Goal: Contribute content: Contribute content

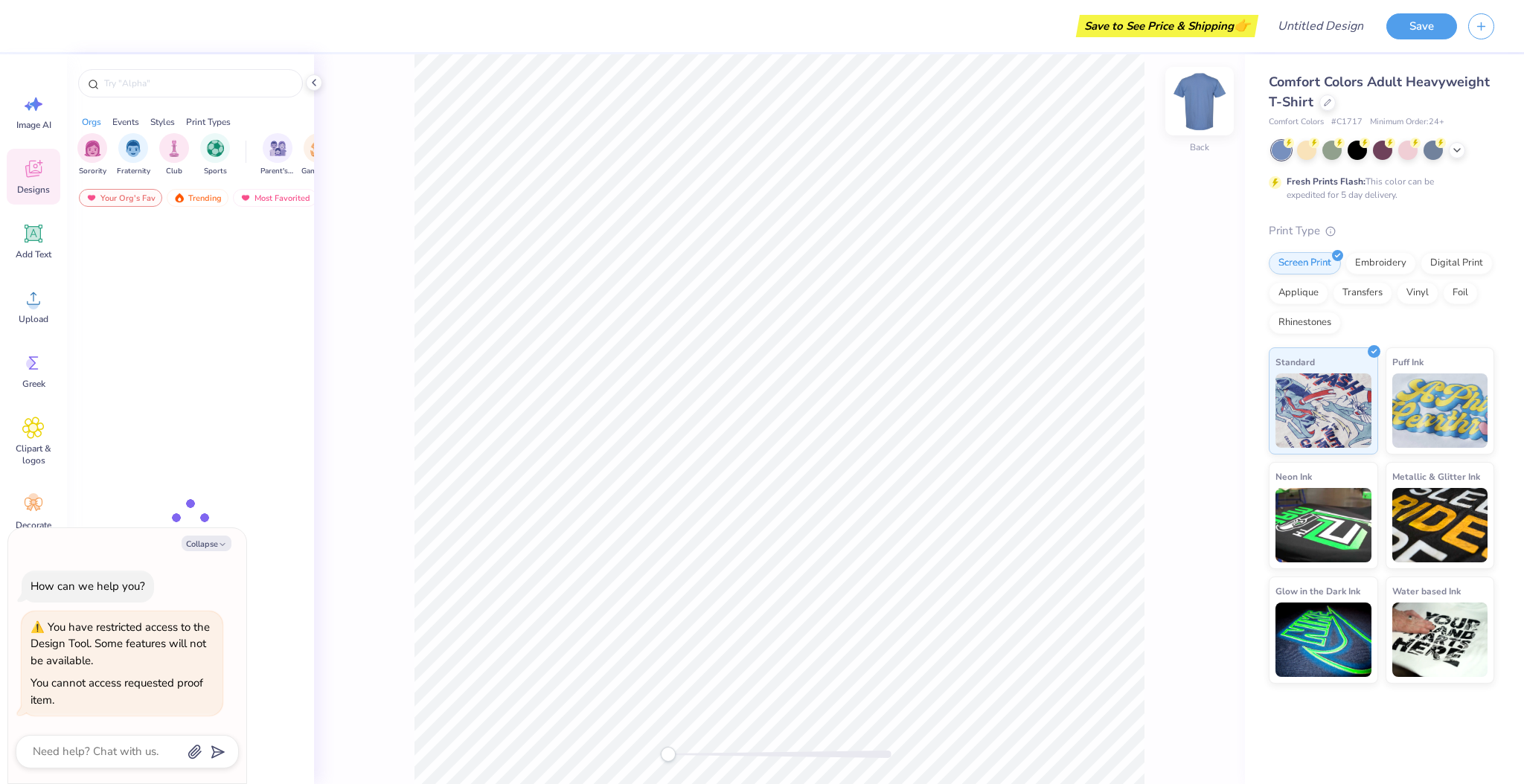
click at [1206, 98] on img at bounding box center [1199, 101] width 59 height 59
type textarea "x"
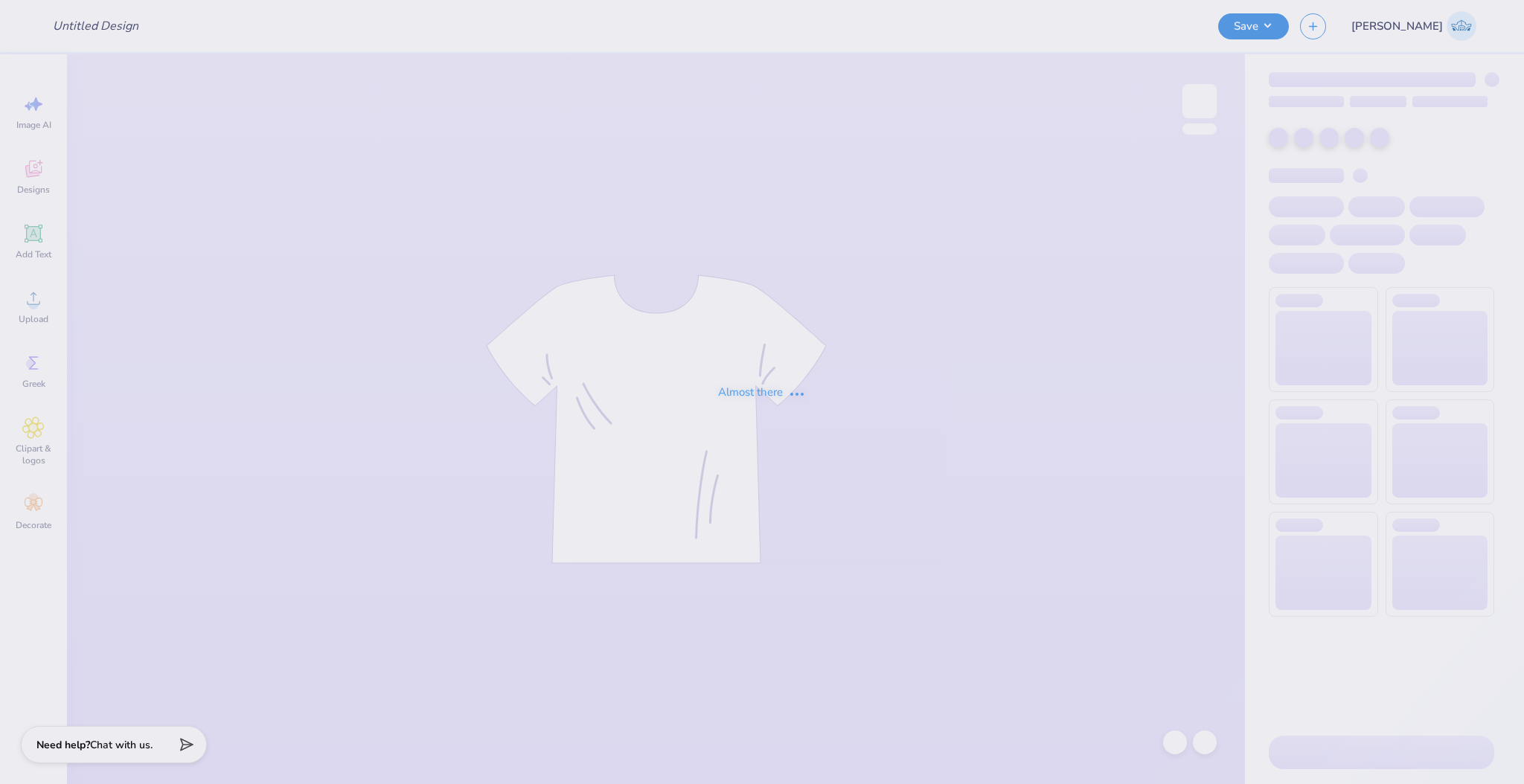
type input "Philo"
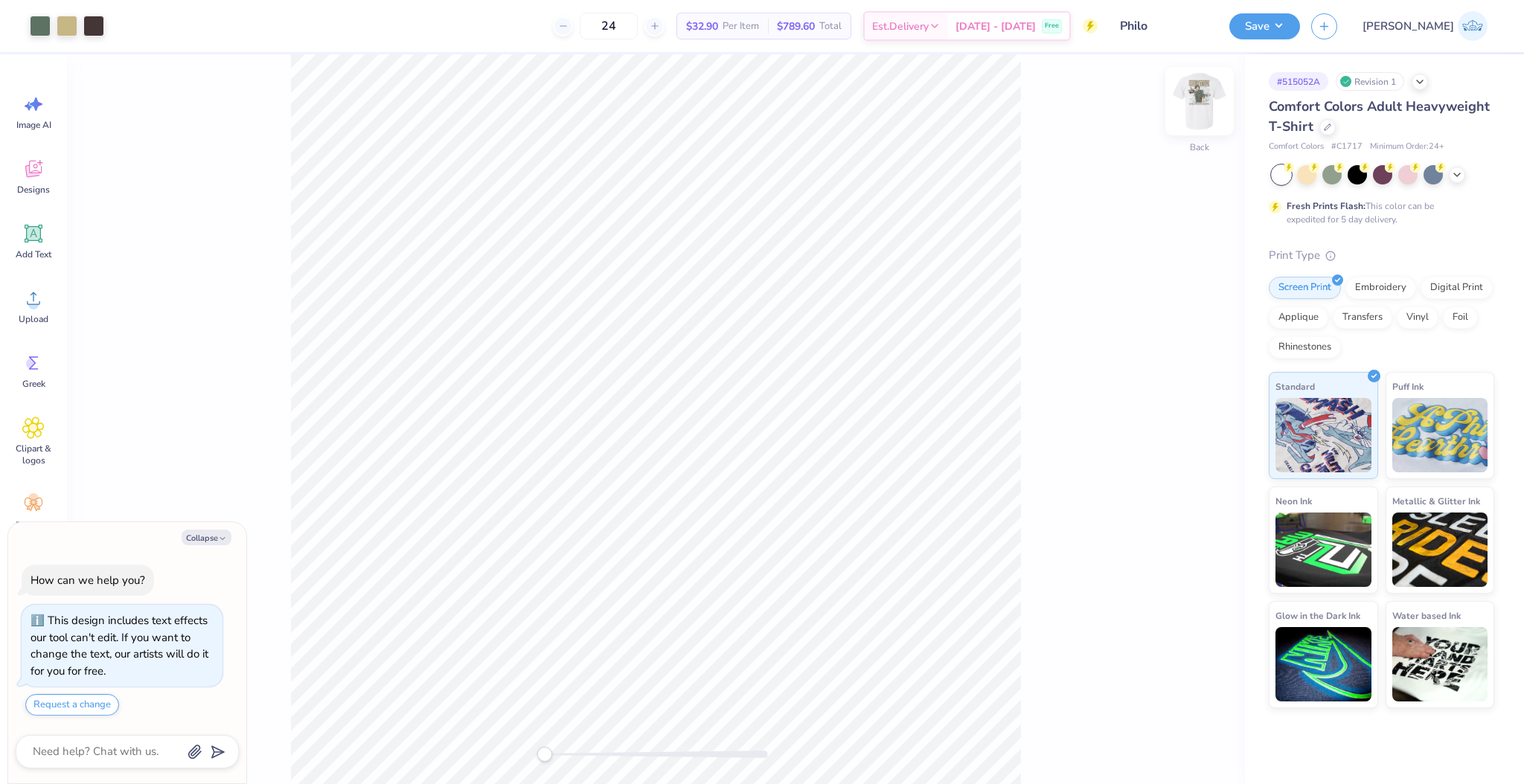
click at [1191, 111] on img at bounding box center [1199, 101] width 59 height 59
click at [53, 309] on div "Upload" at bounding box center [34, 306] width 53 height 56
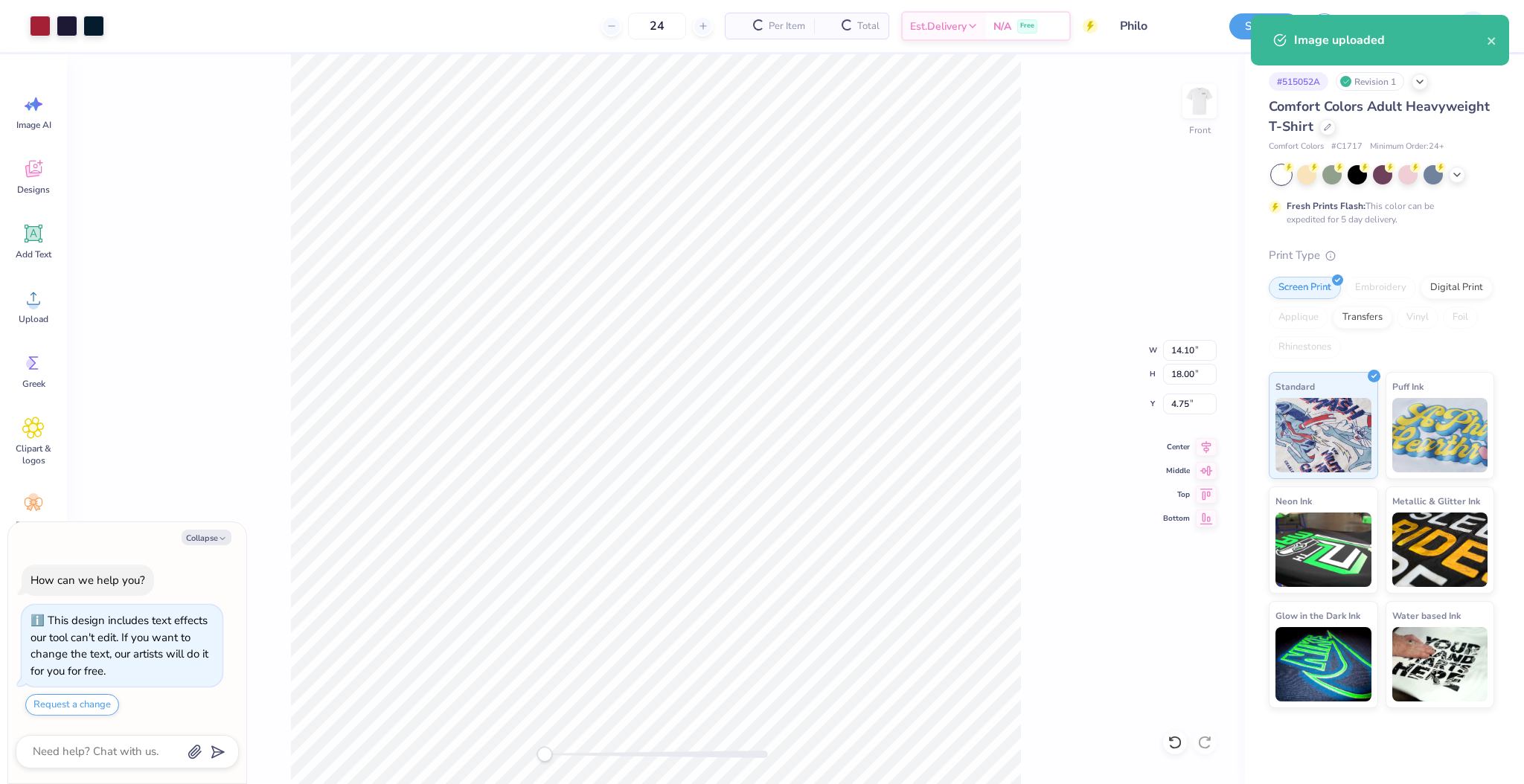
type textarea "x"
click at [1179, 376] on input "18.00" at bounding box center [1190, 373] width 53 height 21
type input "15"
click at [1046, 461] on div "Front W 14.10 14.10 " H 15 15 " Y 4.75 4.75 " Center Middle Top Bottom" at bounding box center [656, 419] width 1178 height 730
click at [1179, 406] on div "Front W 14.10 H 15 Y 4.75 Center Middle Top Bottom" at bounding box center [656, 419] width 1178 height 730
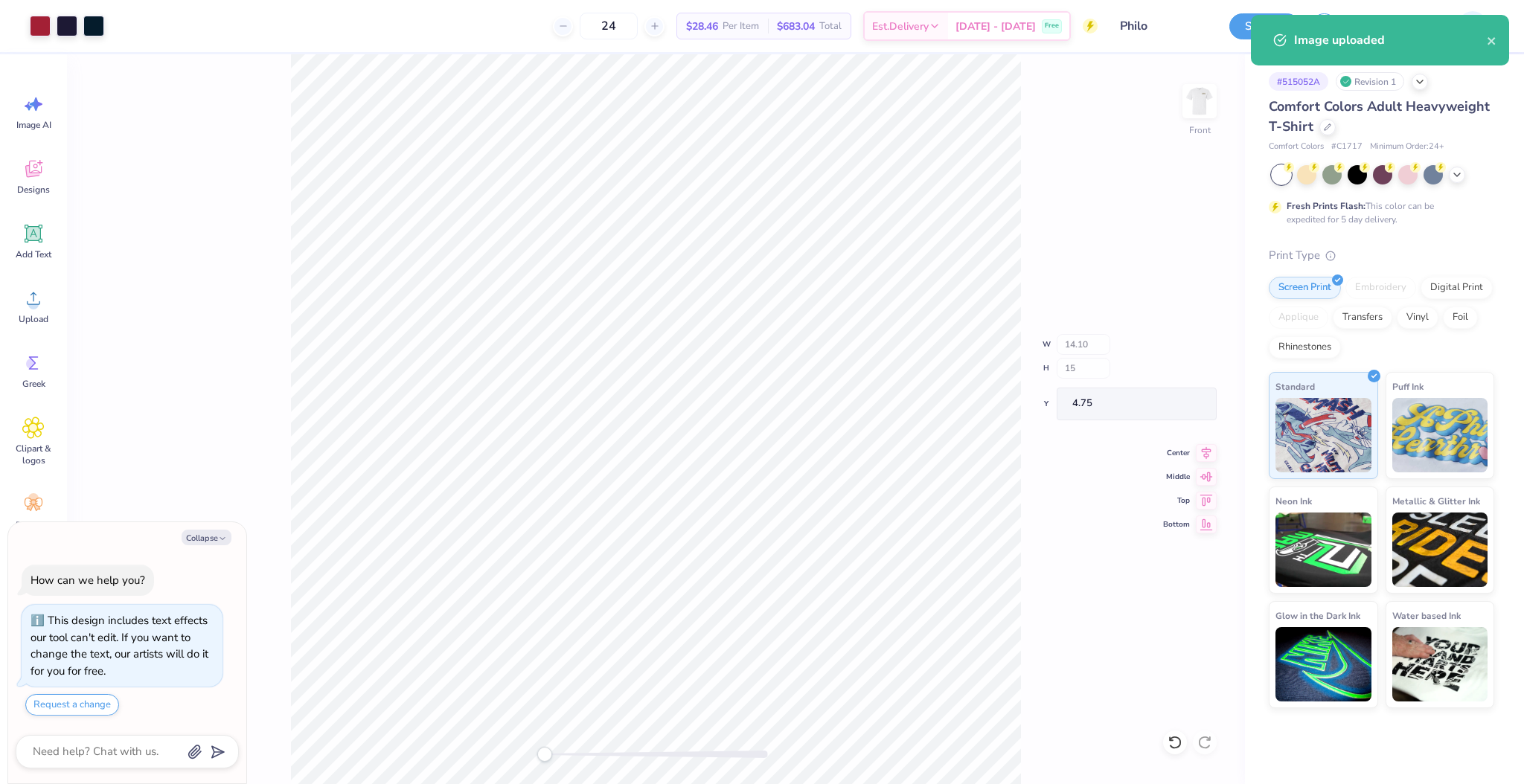
type textarea "x"
type input "9.79"
type input "12.50"
type input "7.50"
type textarea "x"
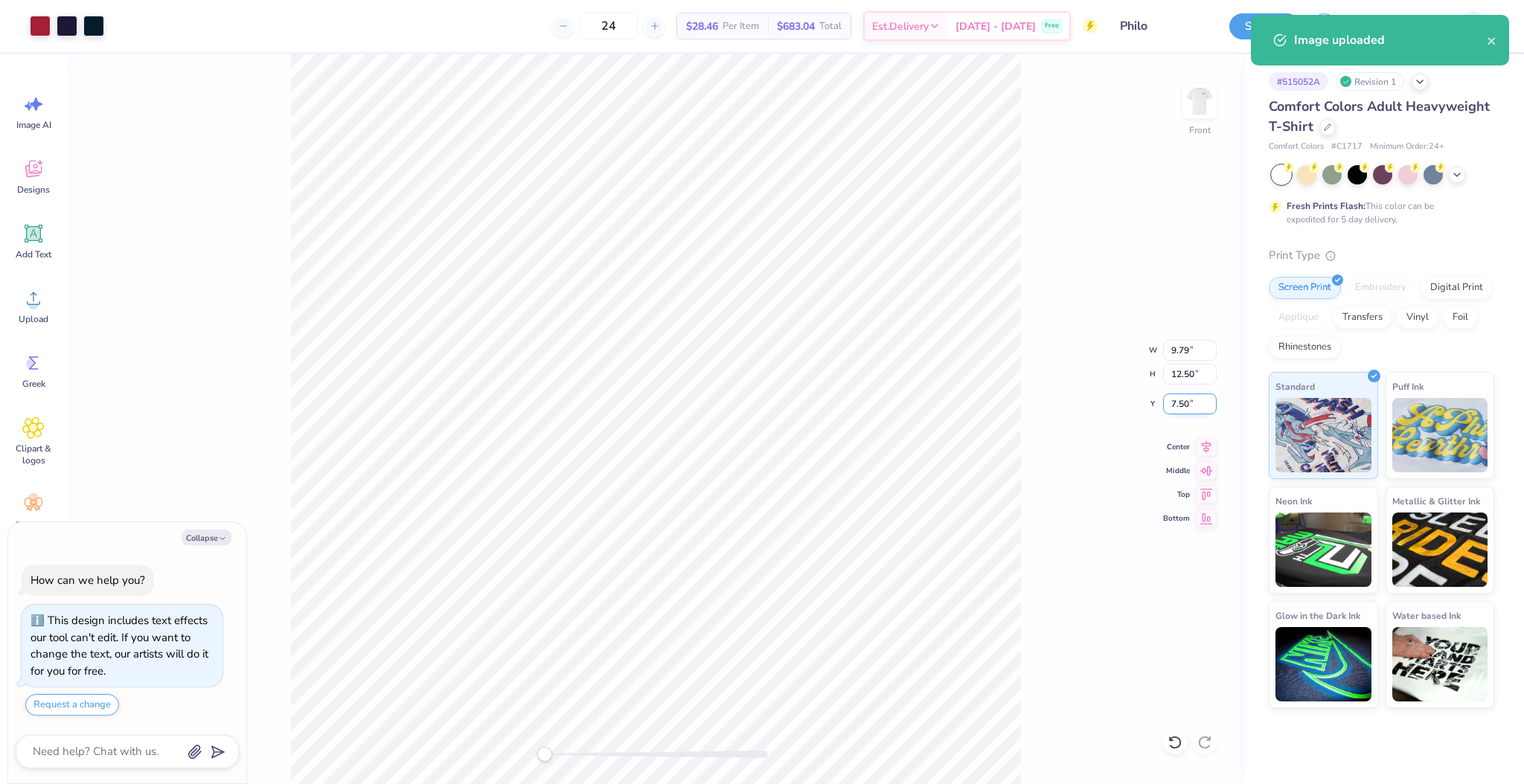
click at [1182, 407] on input "7.50" at bounding box center [1190, 404] width 53 height 21
type input "3"
click at [569, 754] on div "Accessibility label" at bounding box center [568, 754] width 15 height 15
click at [516, 747] on div "Front" at bounding box center [656, 419] width 1178 height 730
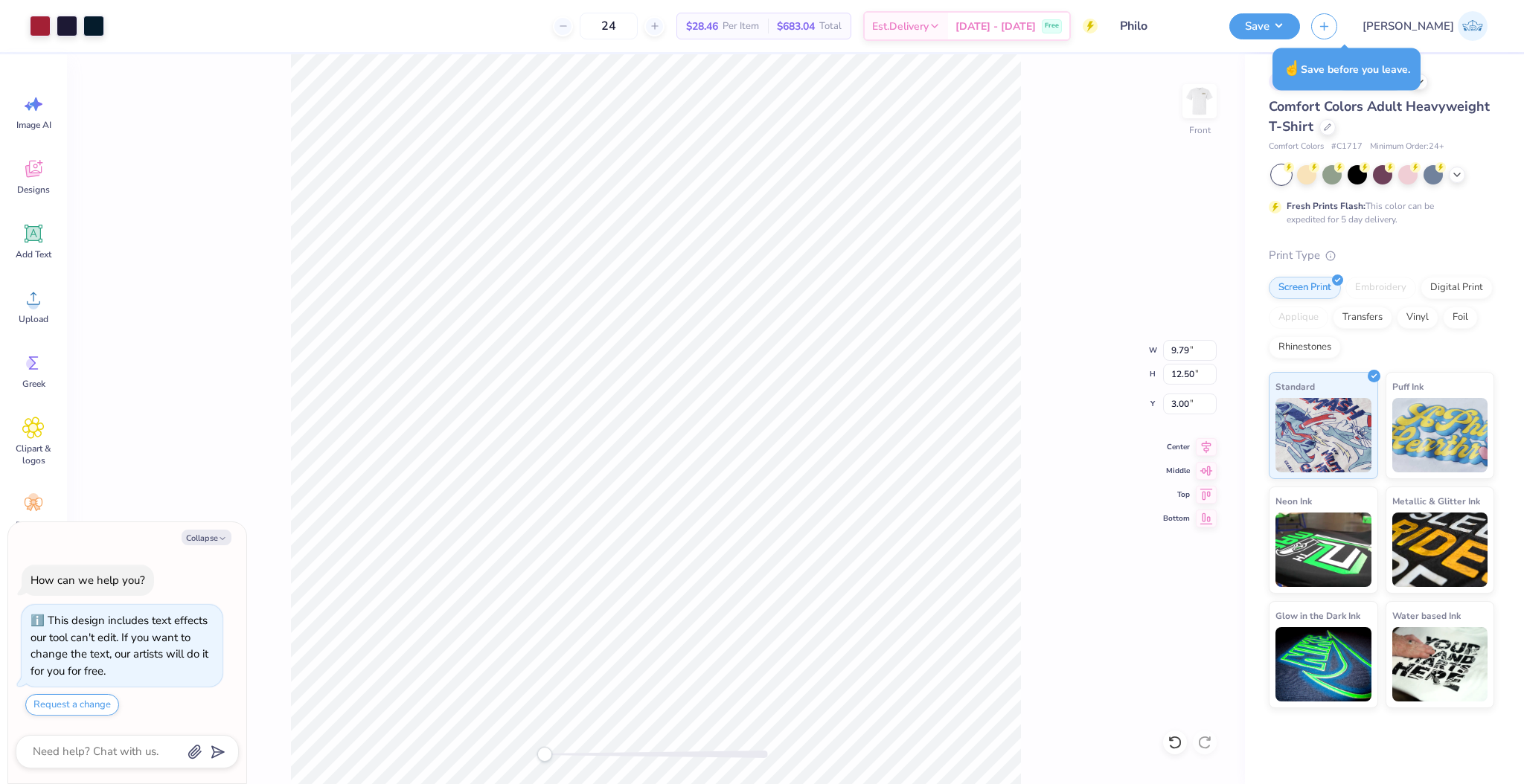
type textarea "x"
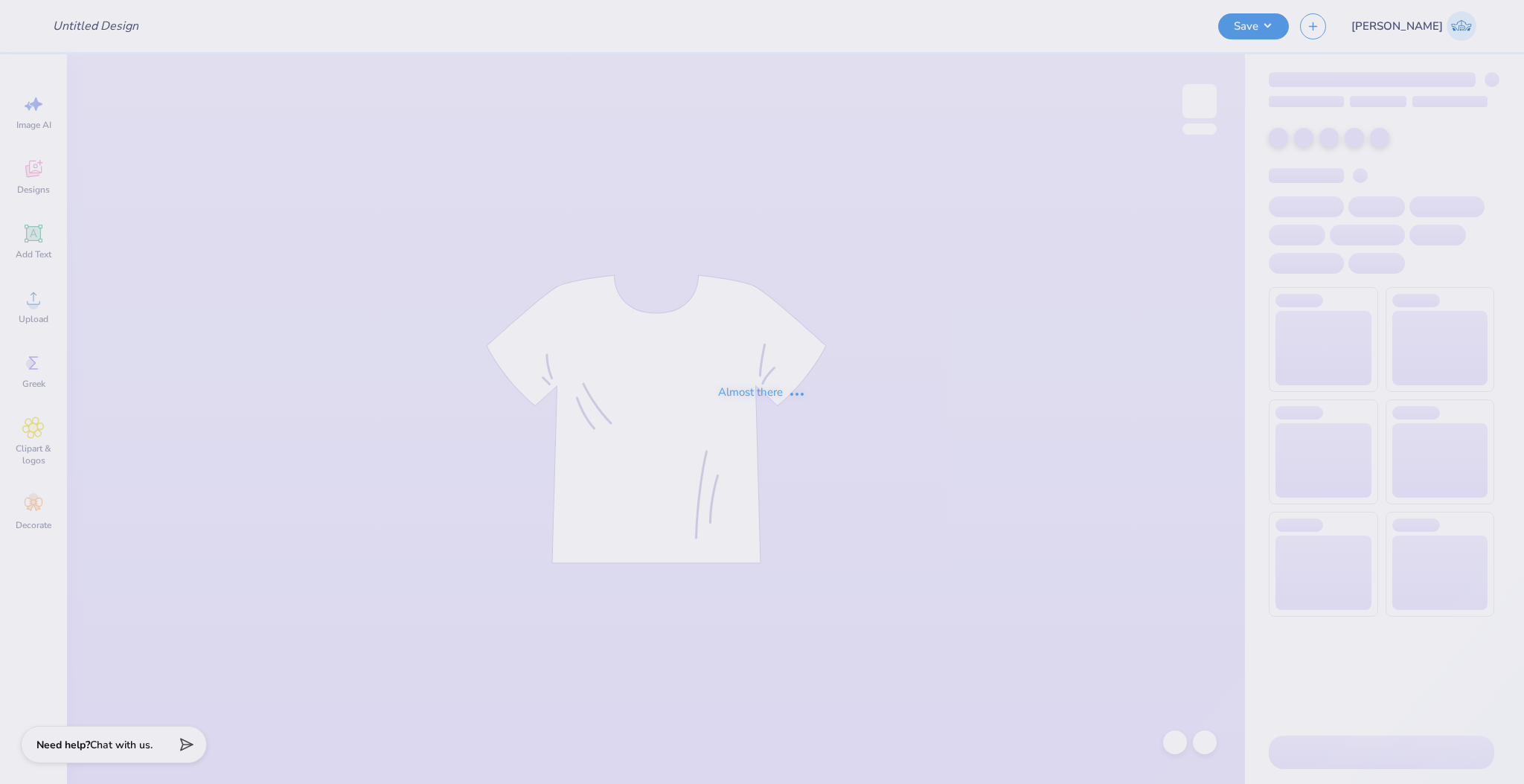
type input "Philo"
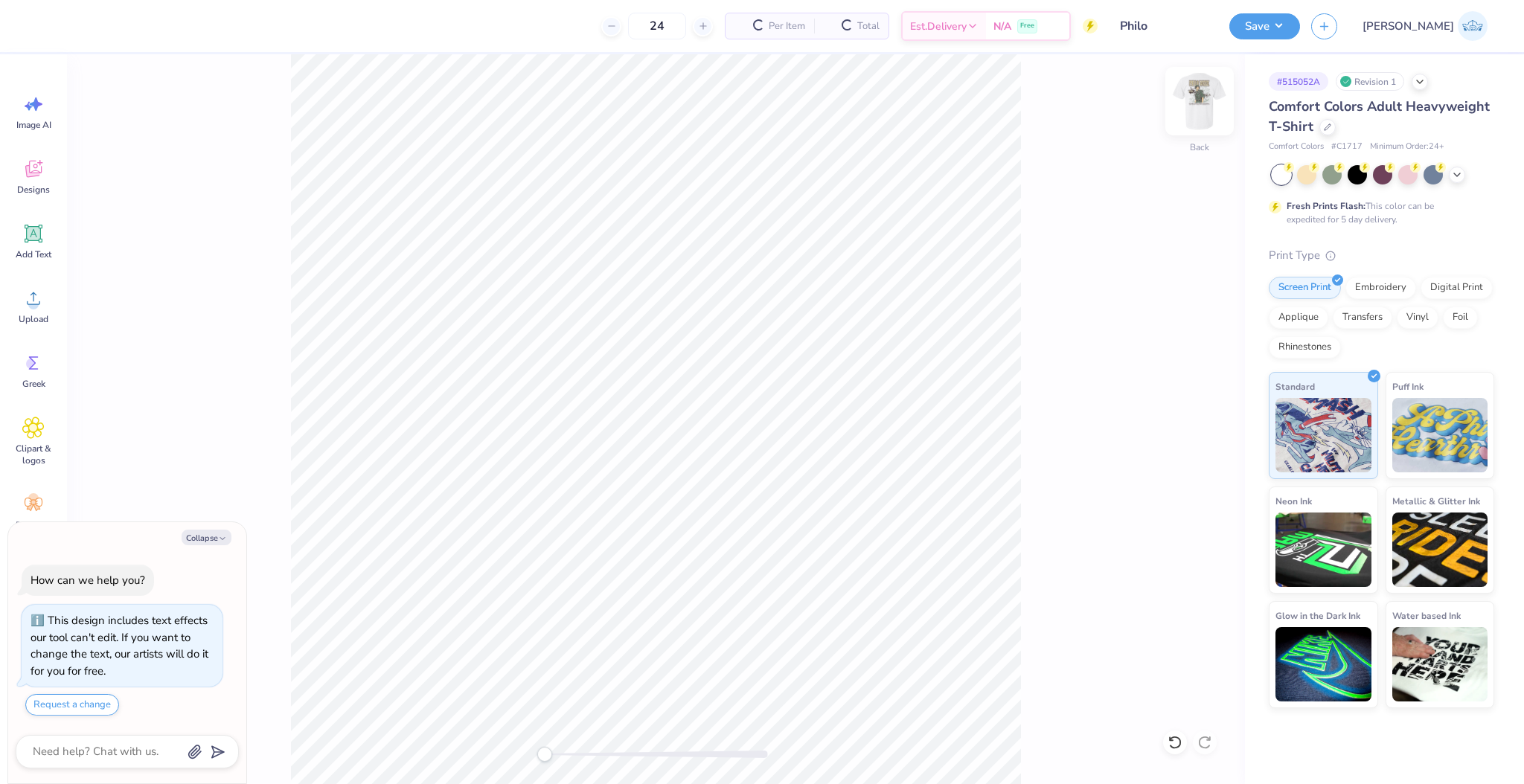
click at [1191, 104] on img at bounding box center [1199, 101] width 59 height 59
click at [42, 313] on span "Upload" at bounding box center [34, 319] width 30 height 12
type textarea "x"
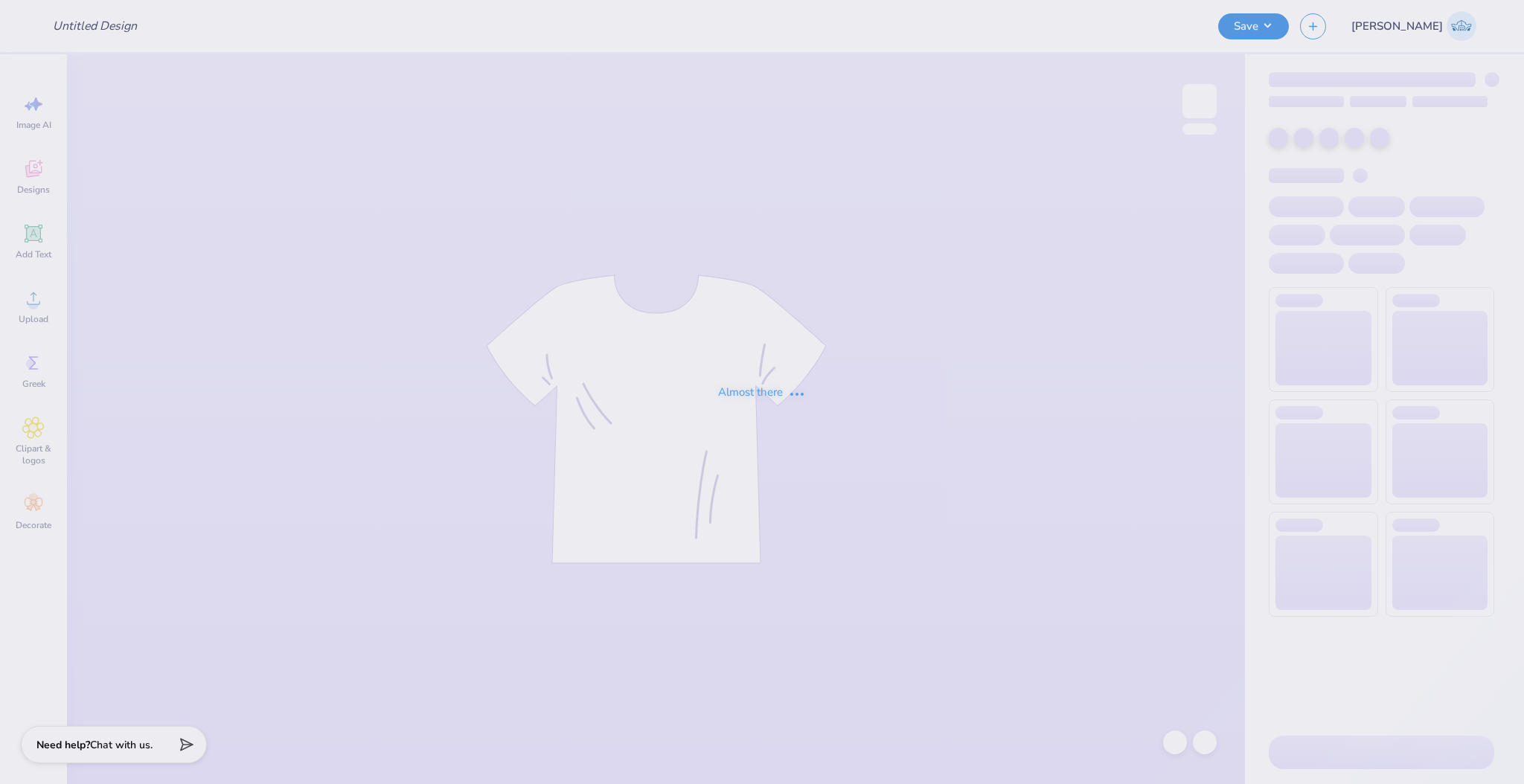
type input "Philo"
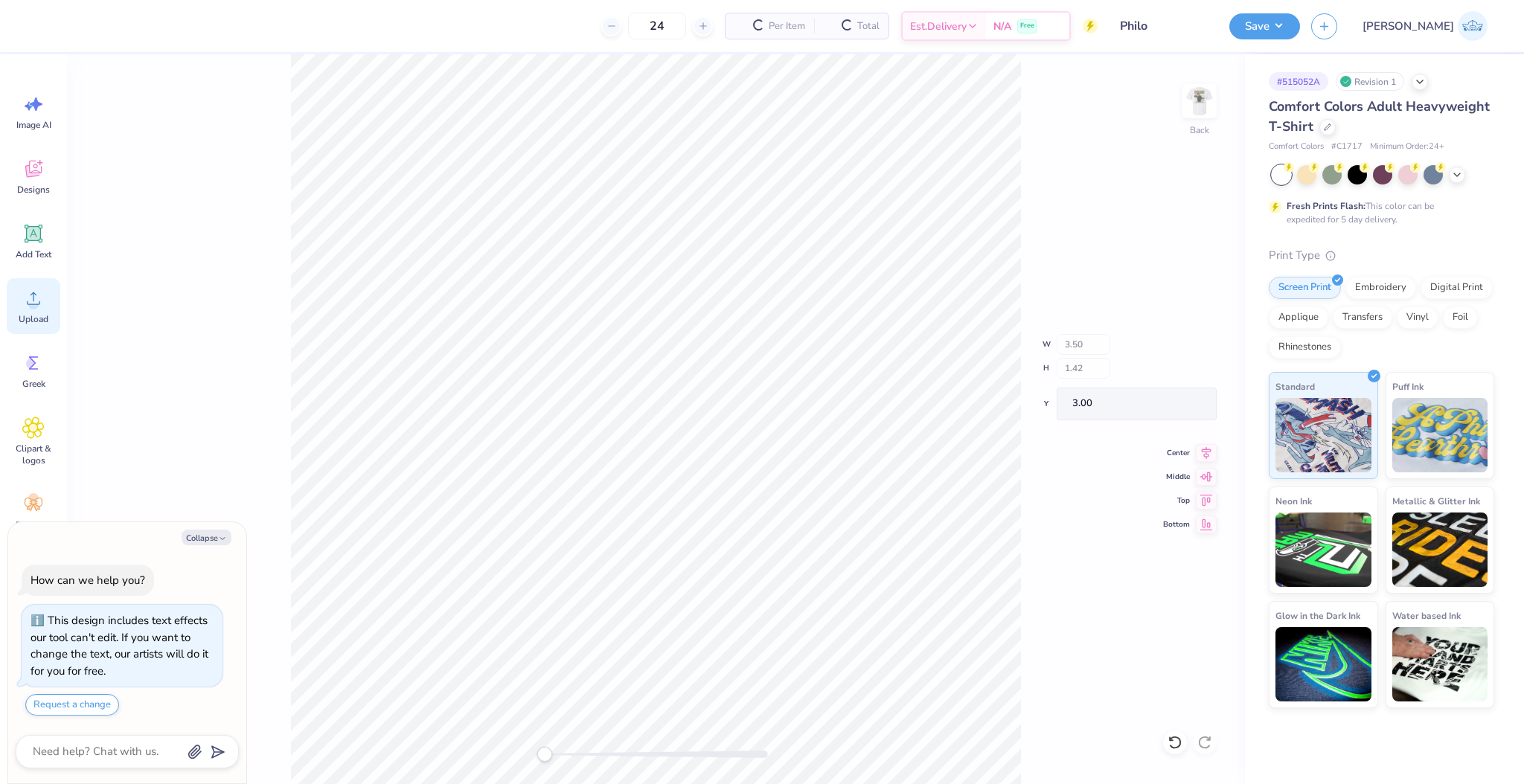
click at [30, 314] on span "Upload" at bounding box center [34, 319] width 30 height 12
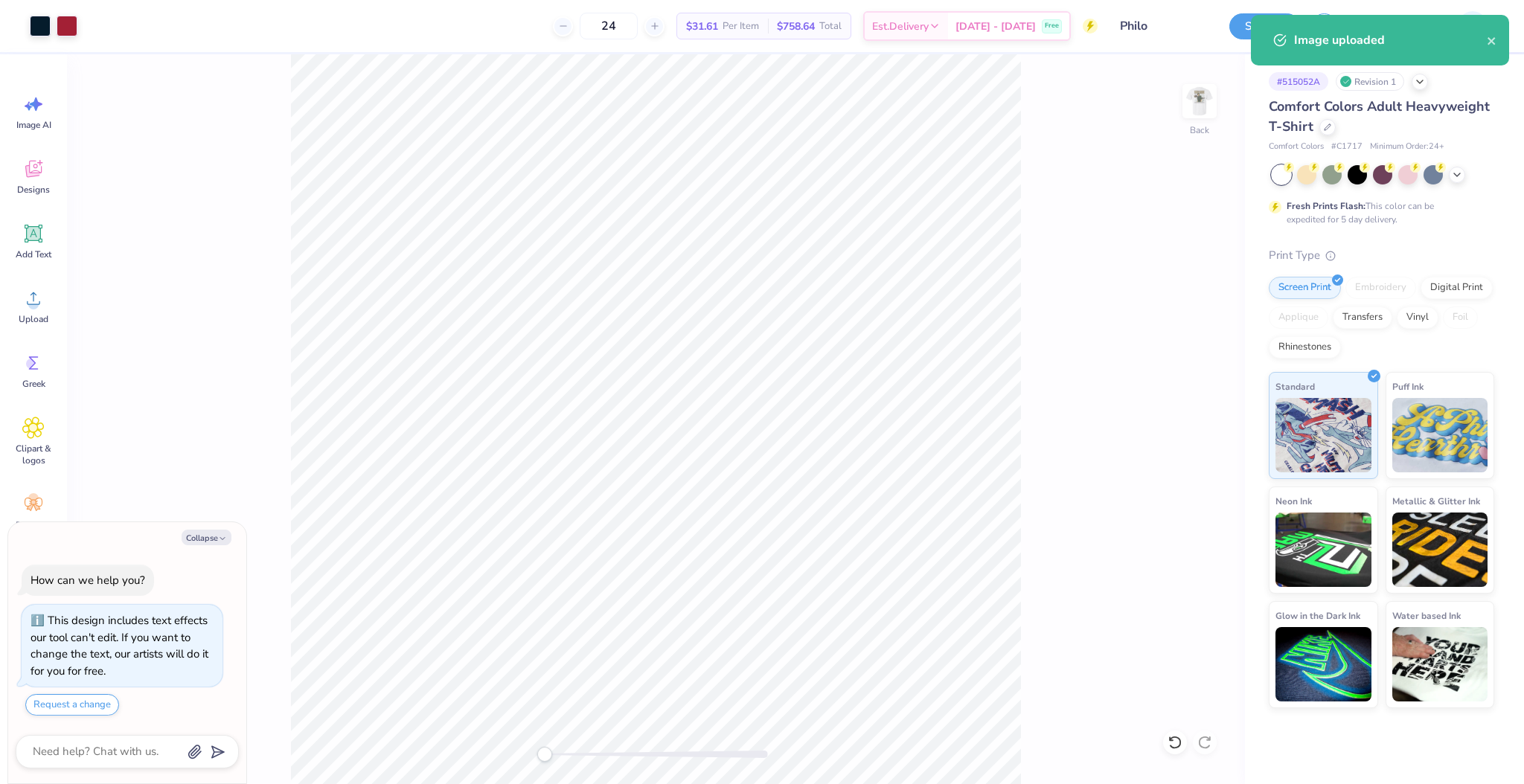
click at [539, 755] on div "Back" at bounding box center [656, 419] width 1178 height 730
click at [538, 750] on div "Back" at bounding box center [656, 419] width 1178 height 730
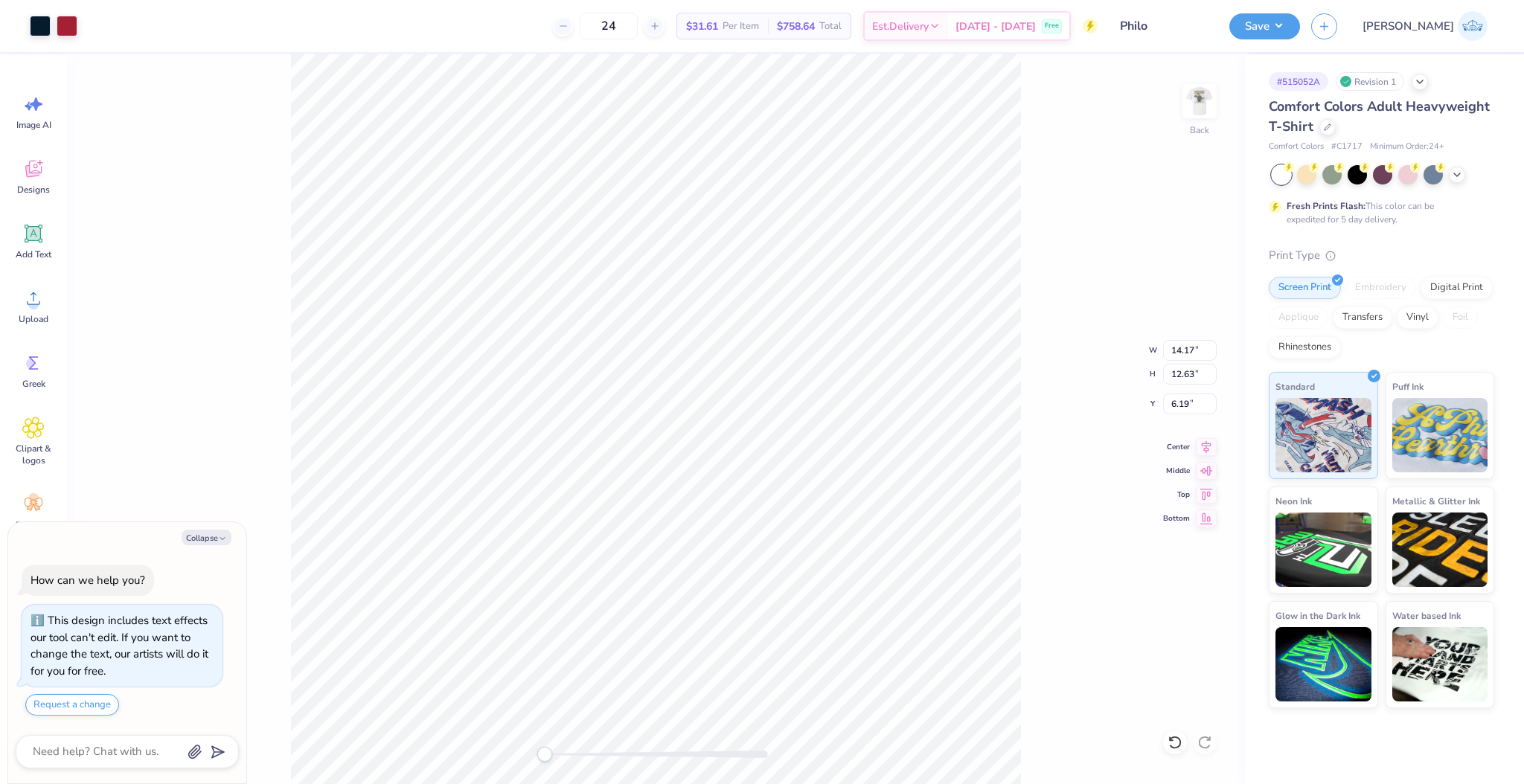
type textarea "x"
type input "1.73"
type input "2.89"
type input "8.95"
click at [1176, 403] on input "8.95" at bounding box center [1190, 404] width 53 height 21
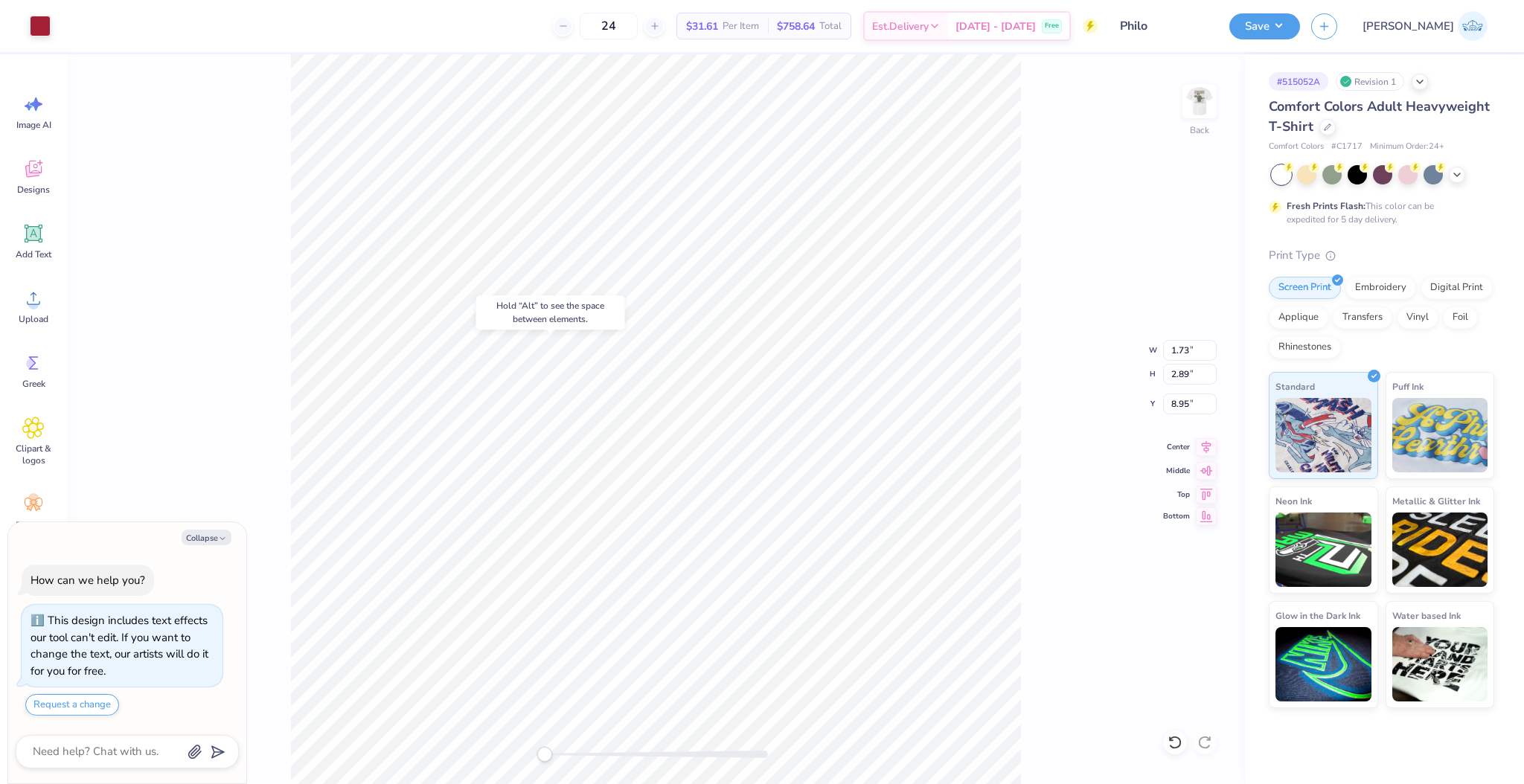
click at [1202, 521] on icon at bounding box center [1206, 516] width 13 height 11
type textarea "x"
type input "0.00"
type input "0.35"
type input "9.18"
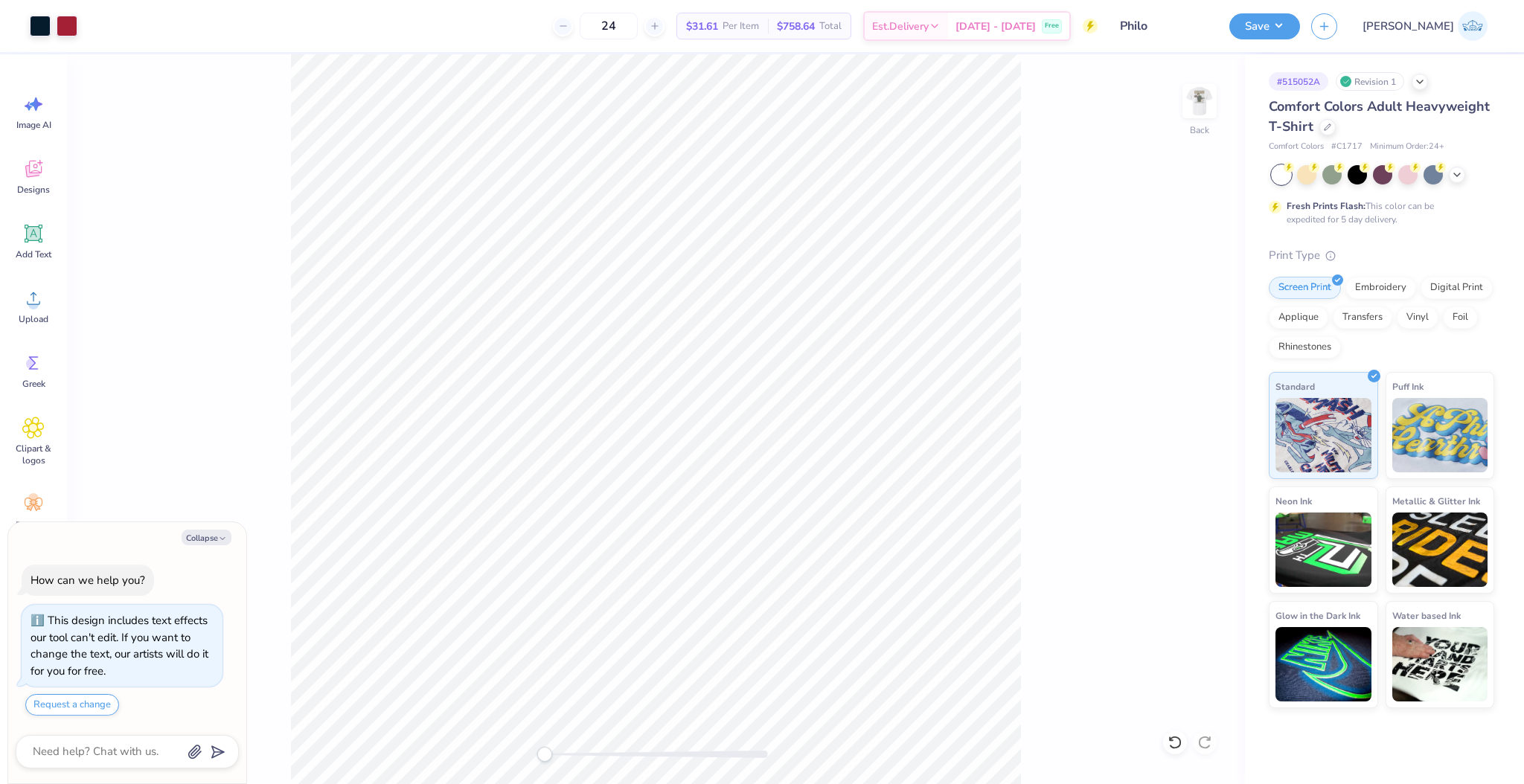
type textarea "x"
click at [1176, 396] on input "21.61" at bounding box center [1190, 404] width 53 height 21
paste input "8.95"
type input "8.95"
click at [285, 693] on div "Back" at bounding box center [656, 419] width 1178 height 730
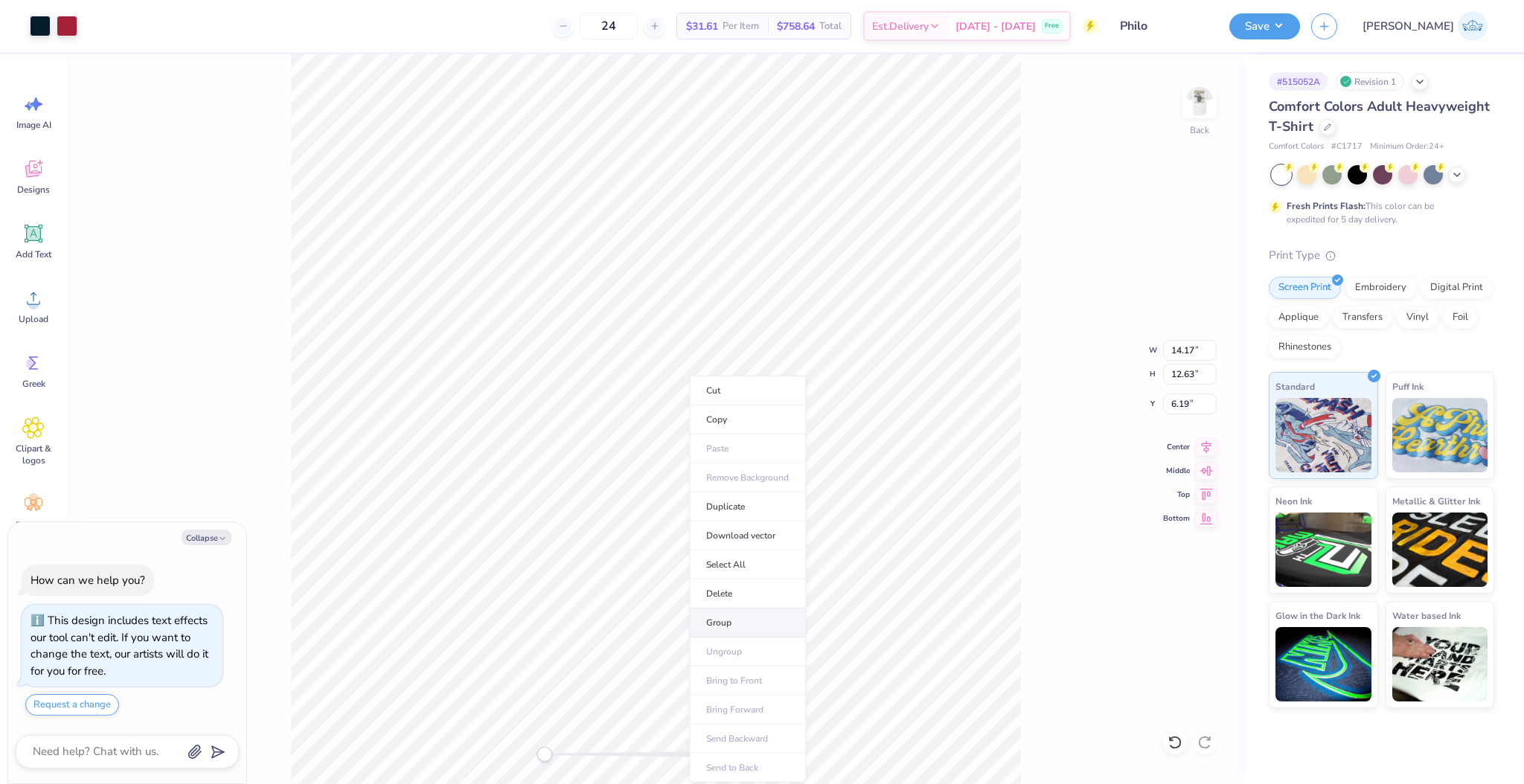
click at [742, 618] on li "Group" at bounding box center [748, 622] width 117 height 29
type textarea "x"
click at [1191, 353] on input "14.17" at bounding box center [1190, 350] width 53 height 21
type input "3.5"
click at [1037, 242] on div "Back W 3.48 3.48 " H 3.10 3.10 " Y 3.00 3.00 " Center Middle Top Bottom" at bounding box center [656, 419] width 1178 height 730
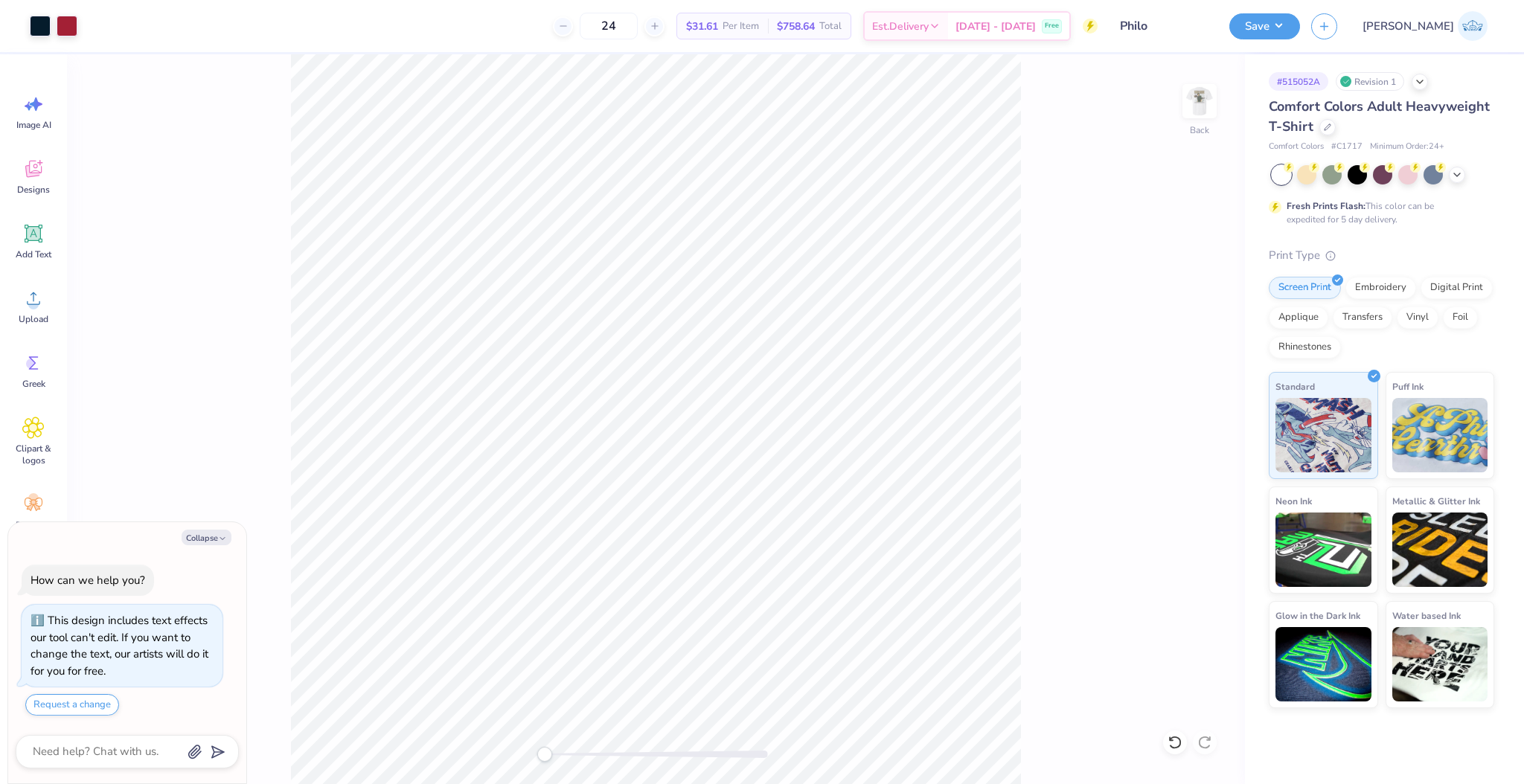
click at [1181, 105] on div "Back" at bounding box center [656, 419] width 1178 height 730
click at [1194, 112] on img at bounding box center [1199, 101] width 59 height 59
click at [41, 314] on span "Upload" at bounding box center [34, 319] width 30 height 12
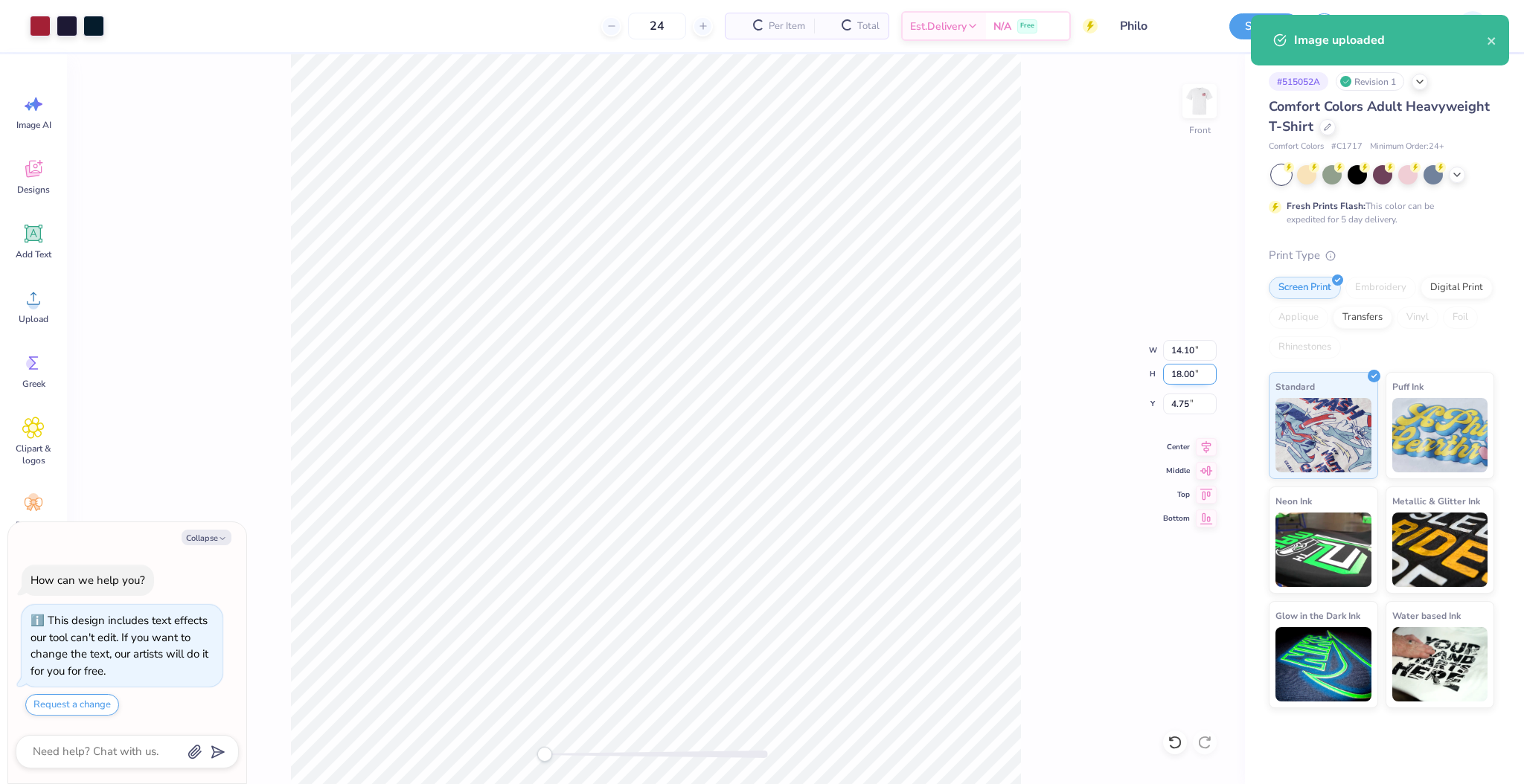
click at [1169, 375] on input "18.00" at bounding box center [1190, 373] width 53 height 21
type textarea "x"
type input "15"
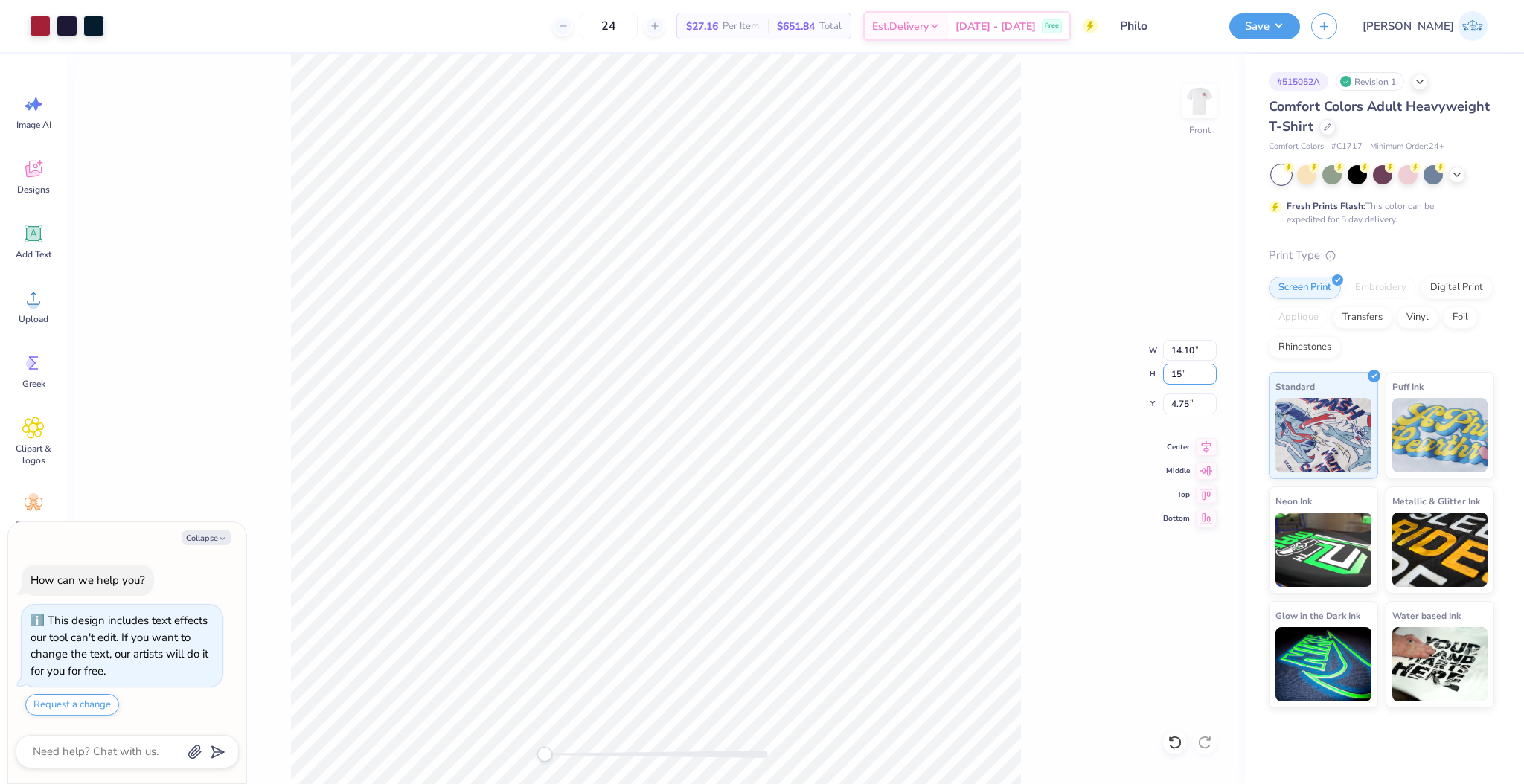
type textarea "x"
click at [1187, 395] on input "4.75" at bounding box center [1190, 404] width 53 height 21
type input "3"
drag, startPoint x: 1034, startPoint y: 569, endPoint x: 1024, endPoint y: 566, distance: 10.4
click at [1034, 569] on div "Front W 14.10 14.10 " H 15 15 " Y 3 3 " Center Middle Top Bottom" at bounding box center [656, 419] width 1178 height 730
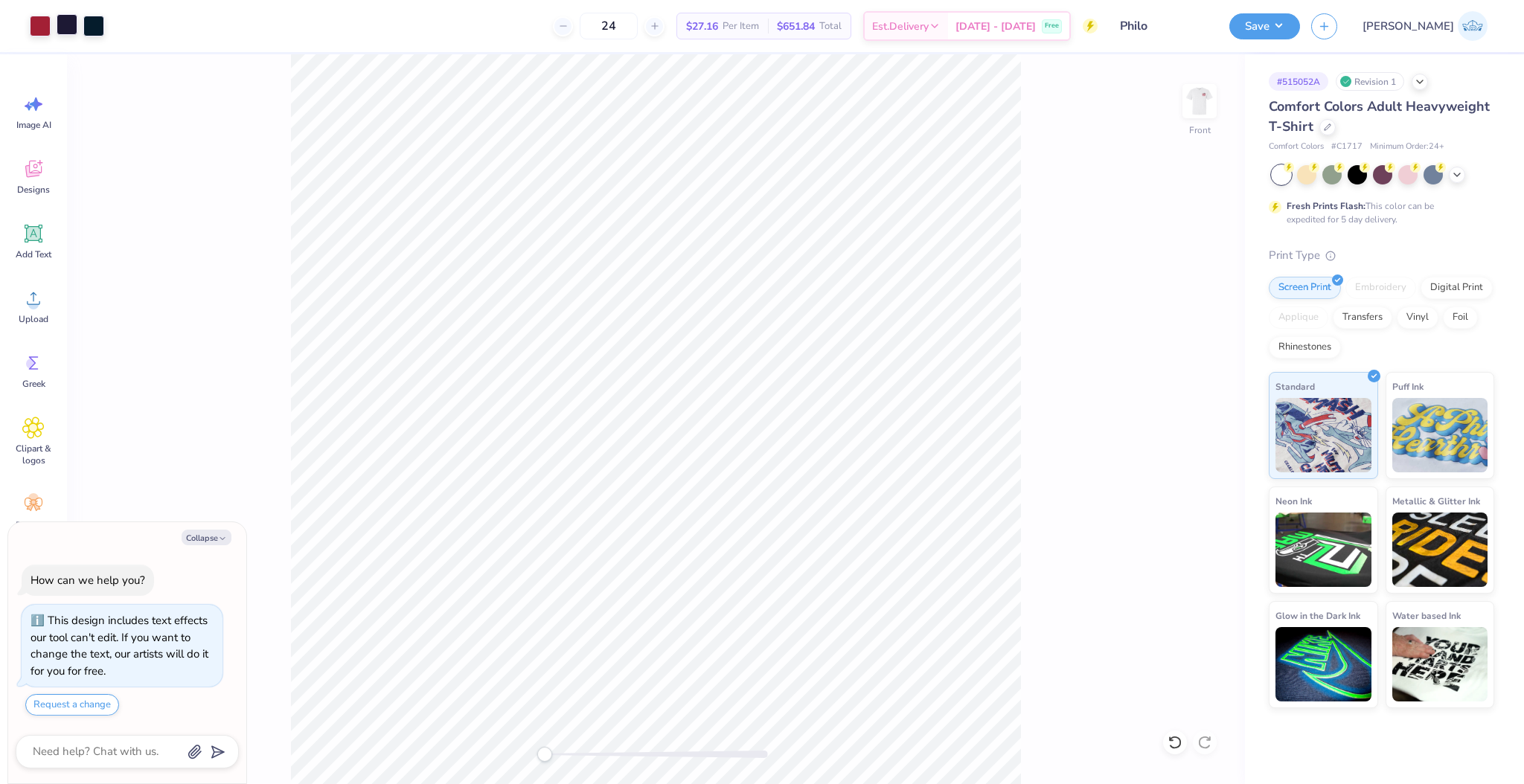
click at [69, 24] on div at bounding box center [66, 24] width 21 height 21
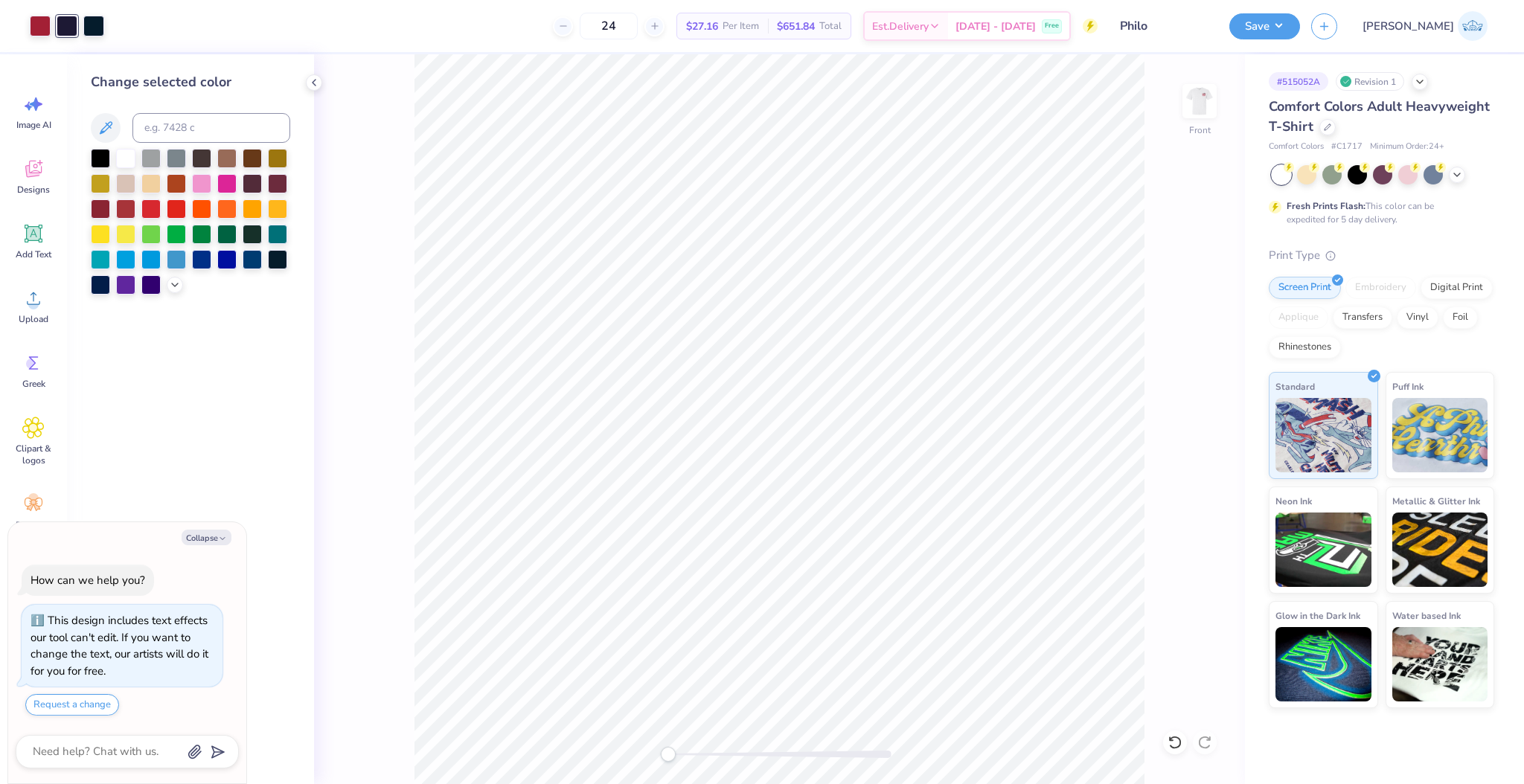
type textarea "x"
click at [165, 128] on input at bounding box center [211, 128] width 158 height 30
type input "296"
click at [378, 291] on div "Front" at bounding box center [779, 419] width 931 height 730
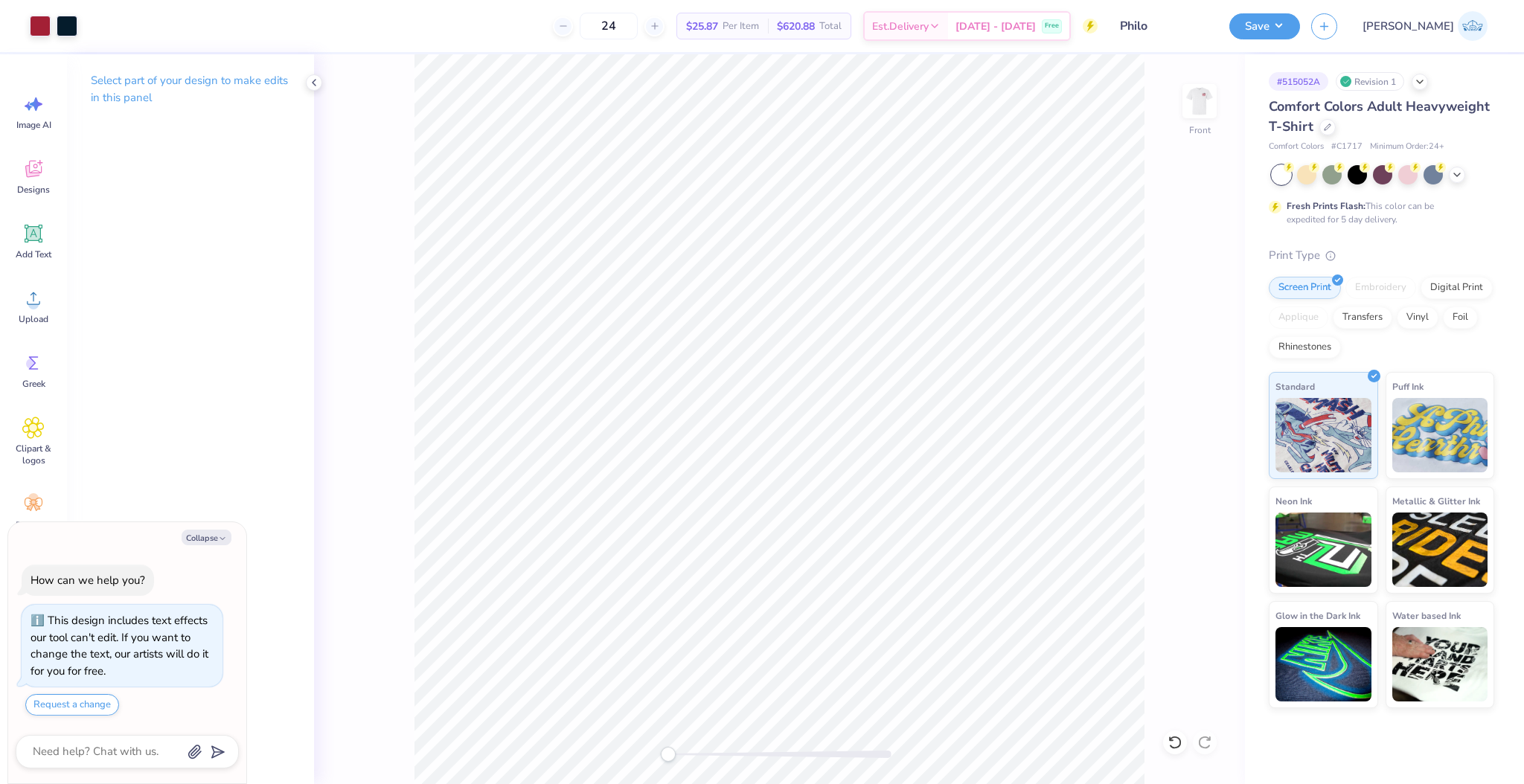
type textarea "x"
click at [1166, 405] on input "1.75" at bounding box center [1190, 404] width 53 height 21
type input "3"
type textarea "x"
click at [1179, 381] on input "15.00" at bounding box center [1190, 373] width 53 height 21
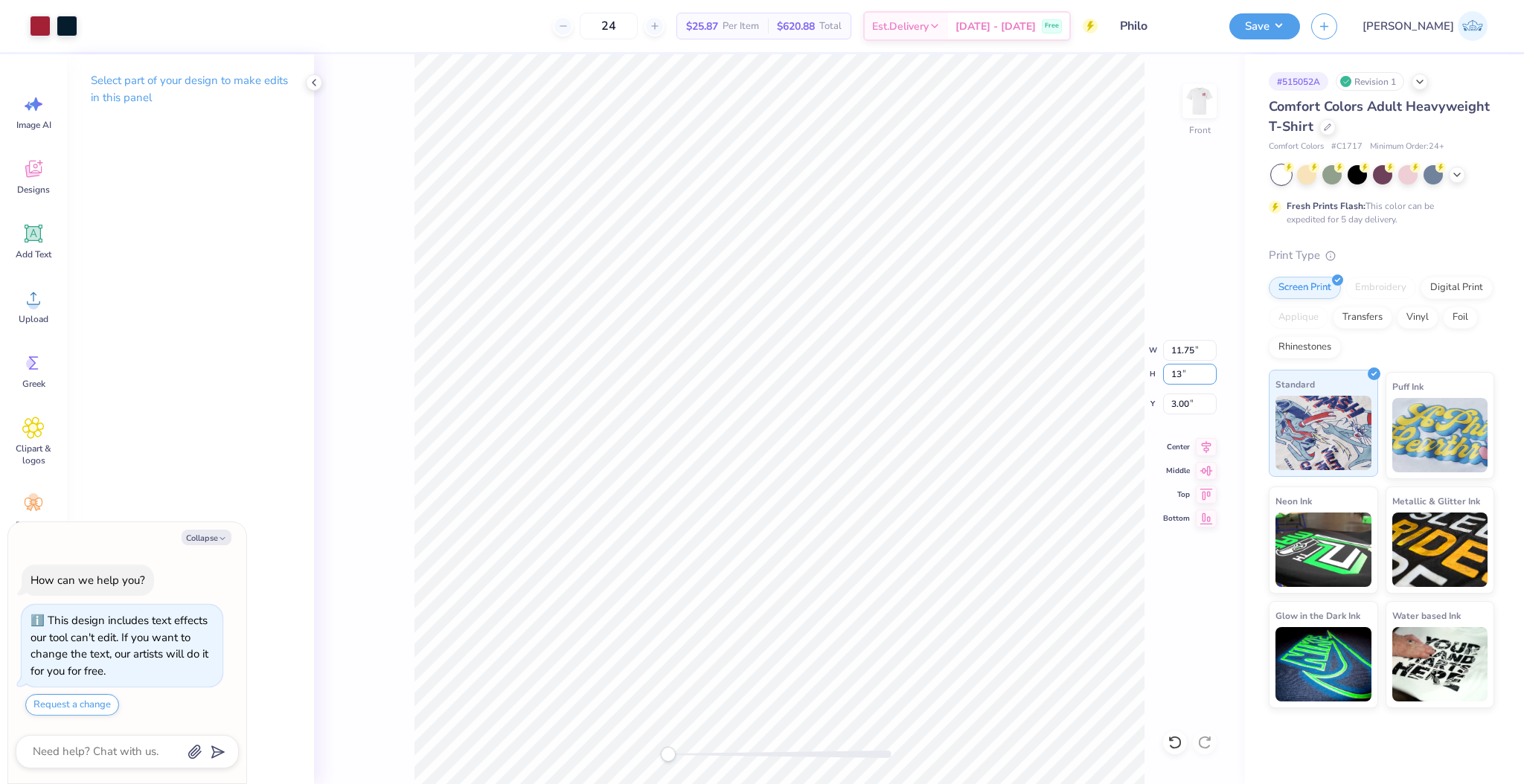
type input "13"
type textarea "x"
click at [1175, 406] on input "4.00" at bounding box center [1190, 404] width 53 height 21
type input "3"
click at [1207, 106] on img at bounding box center [1199, 101] width 59 height 59
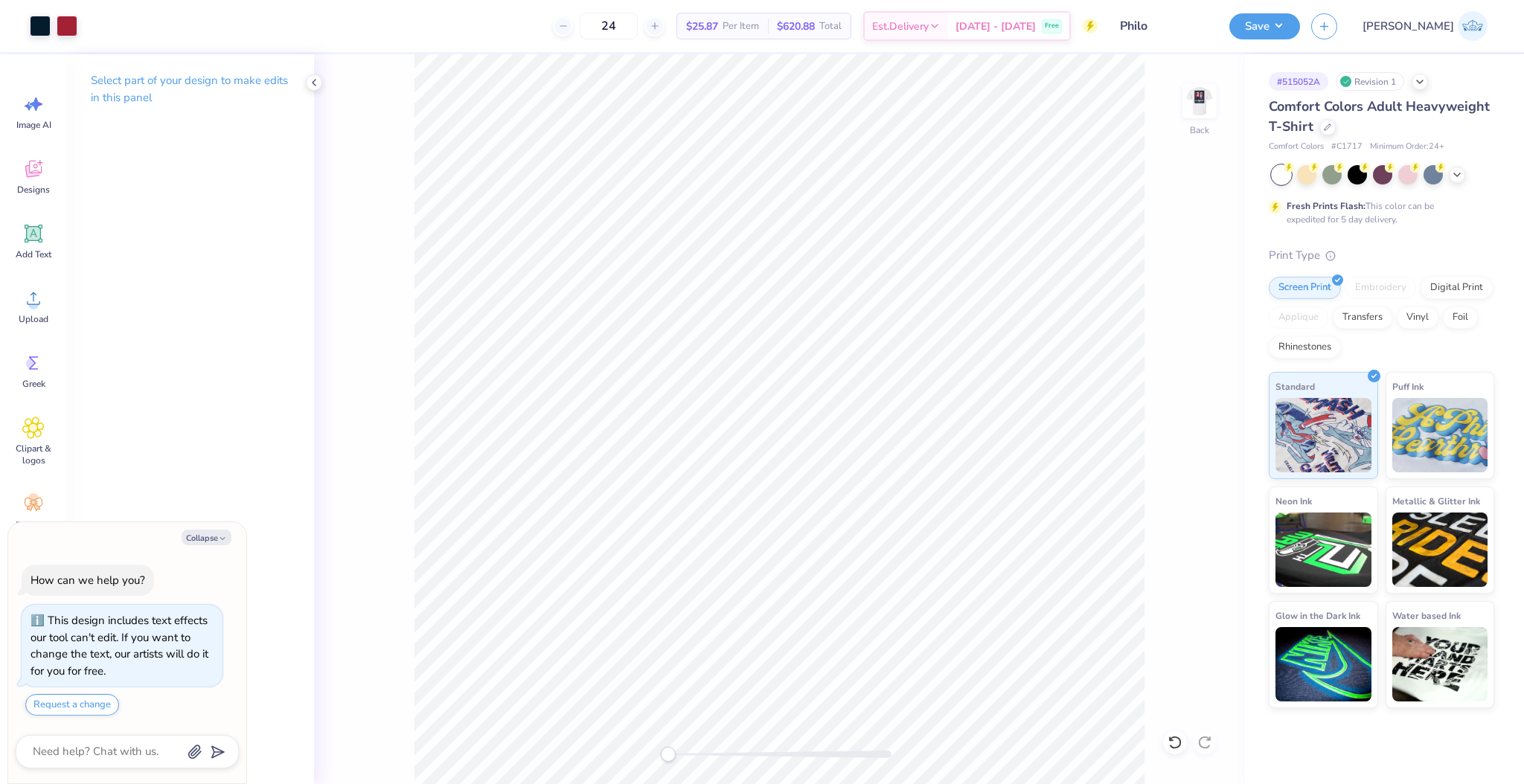
type textarea "x"
click at [1164, 356] on input "3.48" at bounding box center [1190, 350] width 53 height 21
type input "3.5"
click at [1175, 403] on input "3.00" at bounding box center [1190, 404] width 53 height 21
type textarea "x"
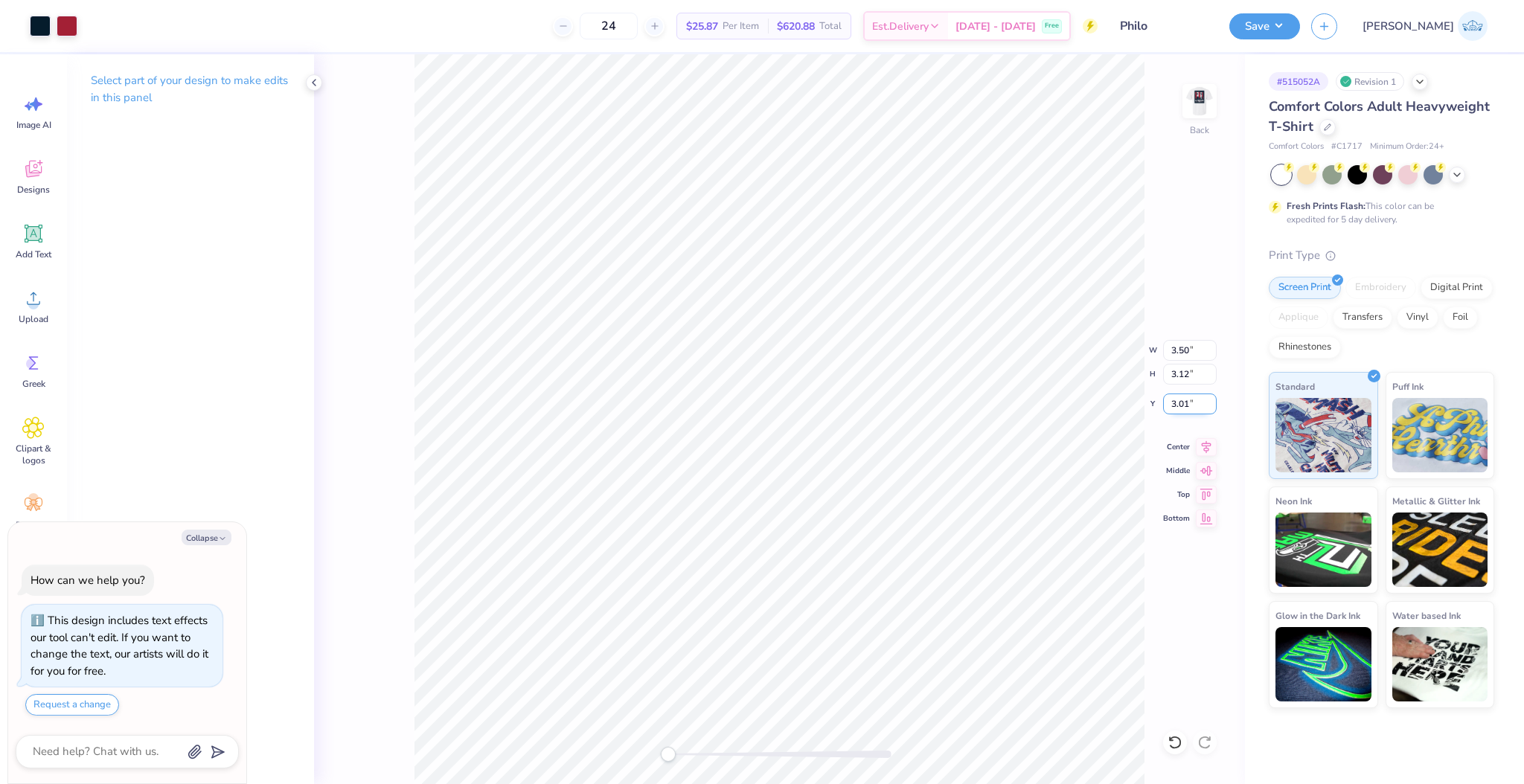
click at [1183, 408] on input "3.01" at bounding box center [1190, 404] width 53 height 21
type input "3"
click at [1300, 35] on button "Save" at bounding box center [1265, 24] width 71 height 26
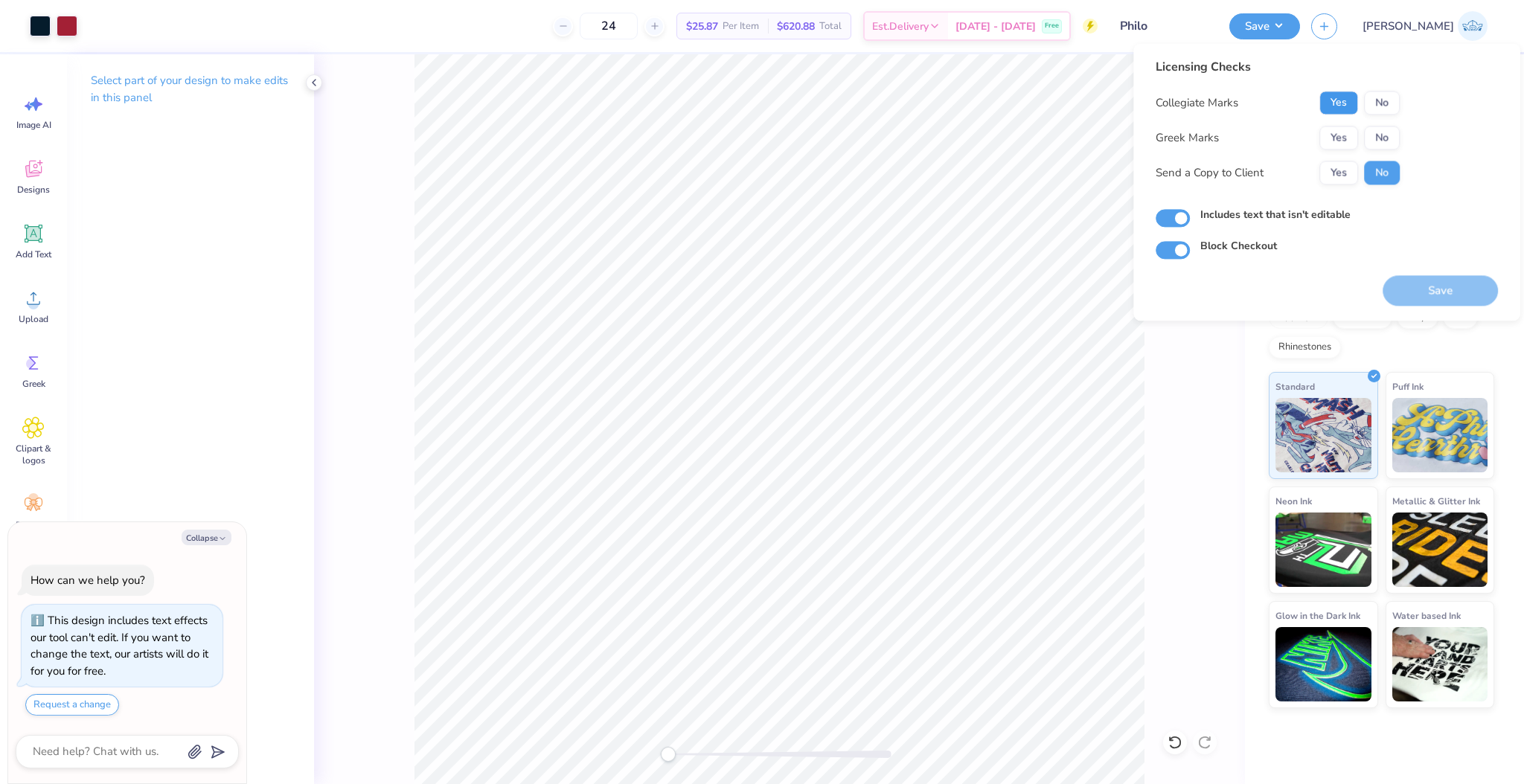
click at [1345, 112] on button "Yes" at bounding box center [1338, 103] width 39 height 24
click at [1377, 108] on button "No" at bounding box center [1382, 103] width 36 height 24
click at [1354, 144] on button "Yes" at bounding box center [1338, 137] width 39 height 24
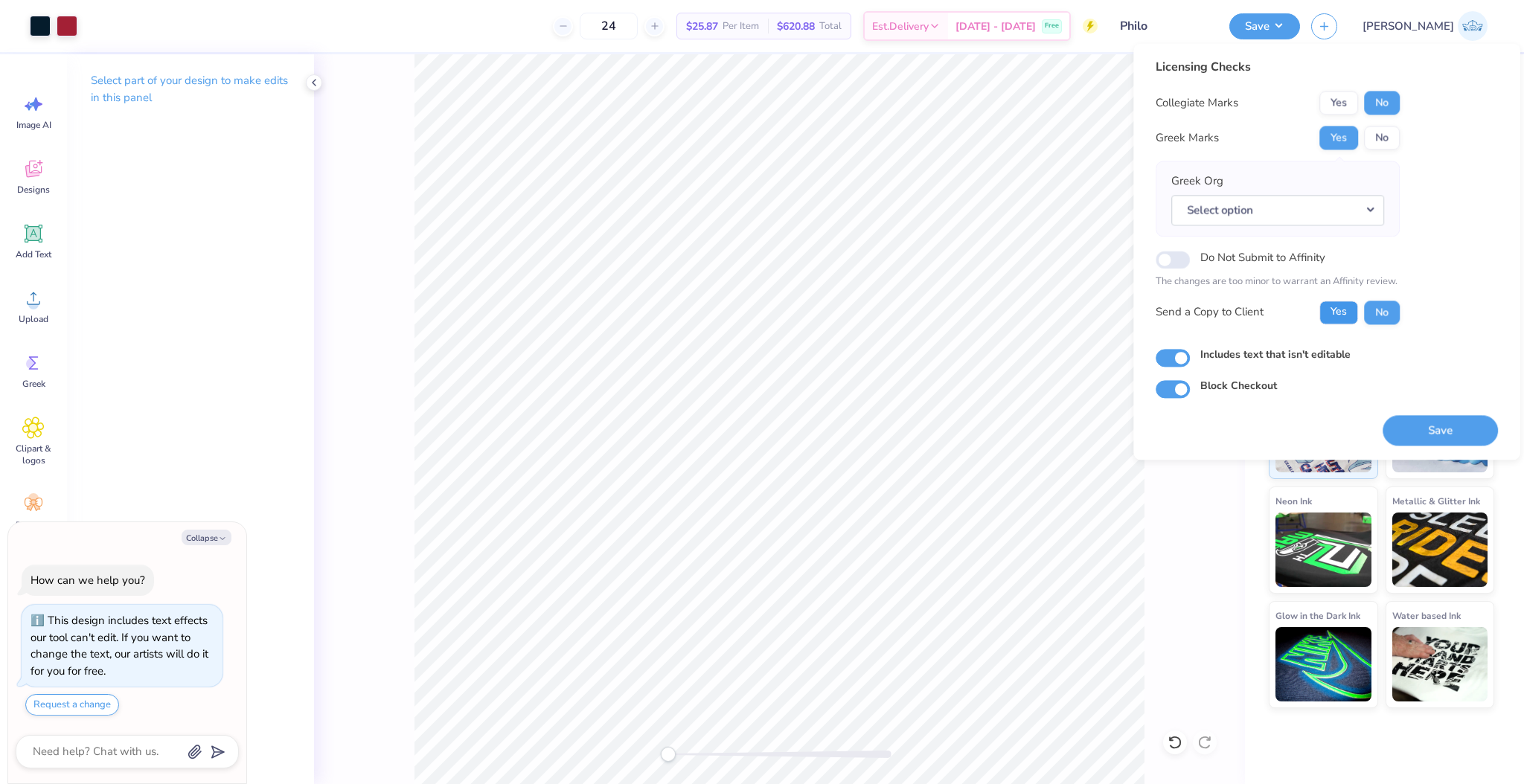
click at [1337, 312] on button "Yes" at bounding box center [1338, 312] width 39 height 24
click at [1426, 437] on button "Save" at bounding box center [1440, 430] width 116 height 31
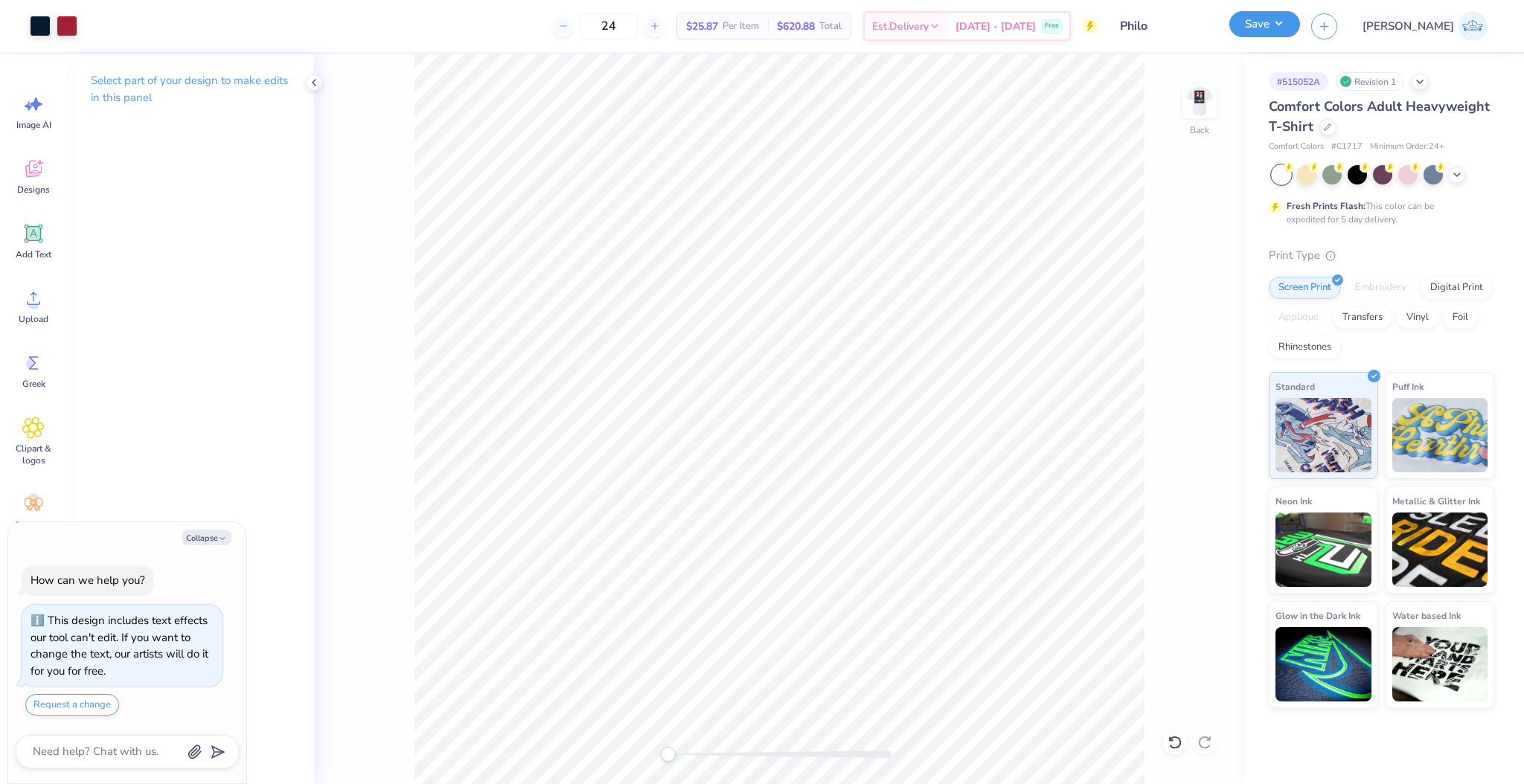
click at [1300, 28] on button "Save" at bounding box center [1265, 24] width 71 height 26
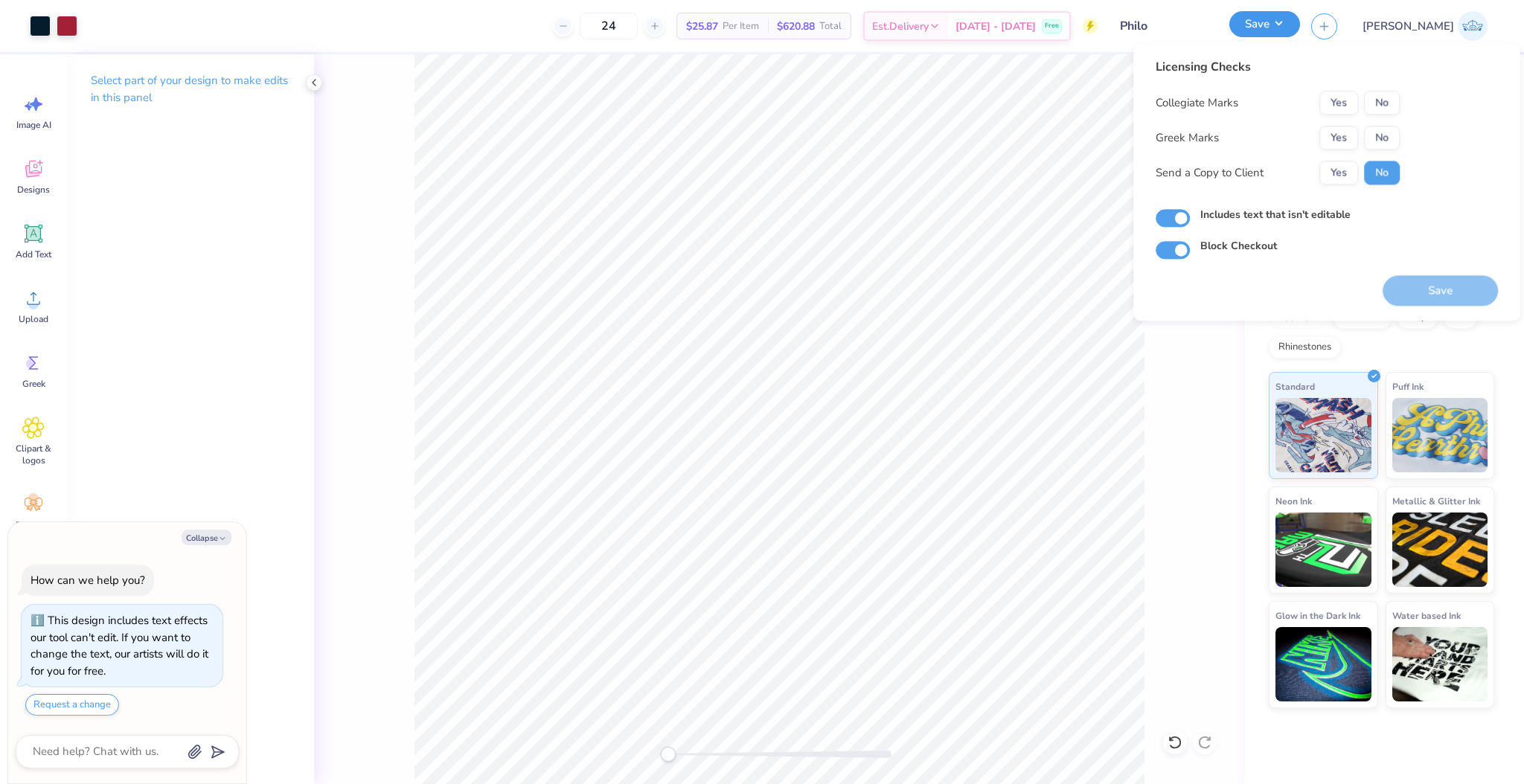
type textarea "x"
